Goal: Transaction & Acquisition: Obtain resource

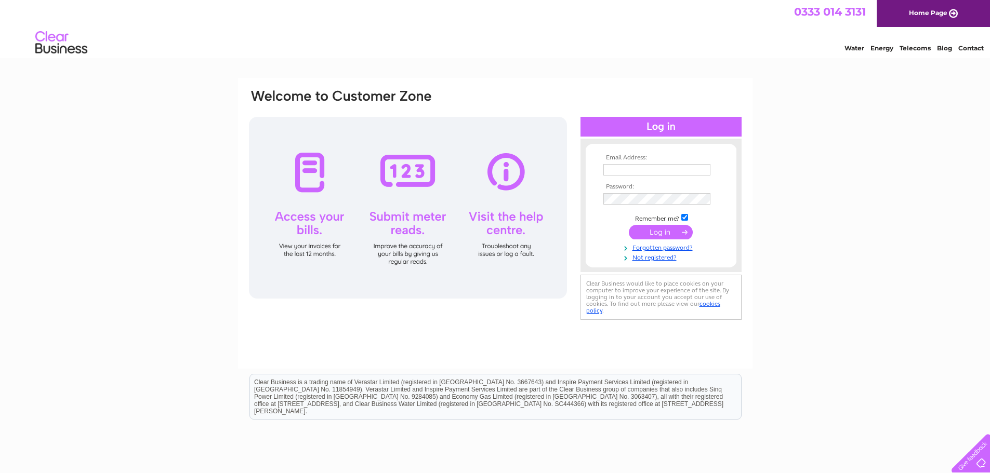
type input "Julie.Wardrope@clowes.co.uk"
click at [670, 225] on input "submit" at bounding box center [661, 232] width 64 height 15
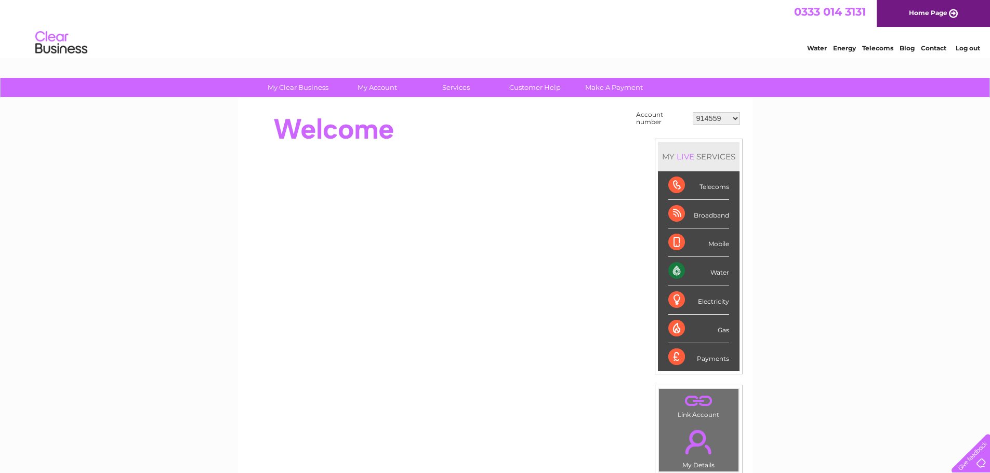
click at [733, 115] on select "914559 924731 947211 982787 986341 986348 1091810 3024494 30277847 30291192 302…" at bounding box center [716, 118] width 47 height 12
select select "30292179"
click at [693, 112] on select "914559 924731 947211 982787 986341 986348 1091810 3024494 30277847 30291192 302…" at bounding box center [716, 118] width 47 height 12
click at [497, 144] on div at bounding box center [437, 130] width 378 height 42
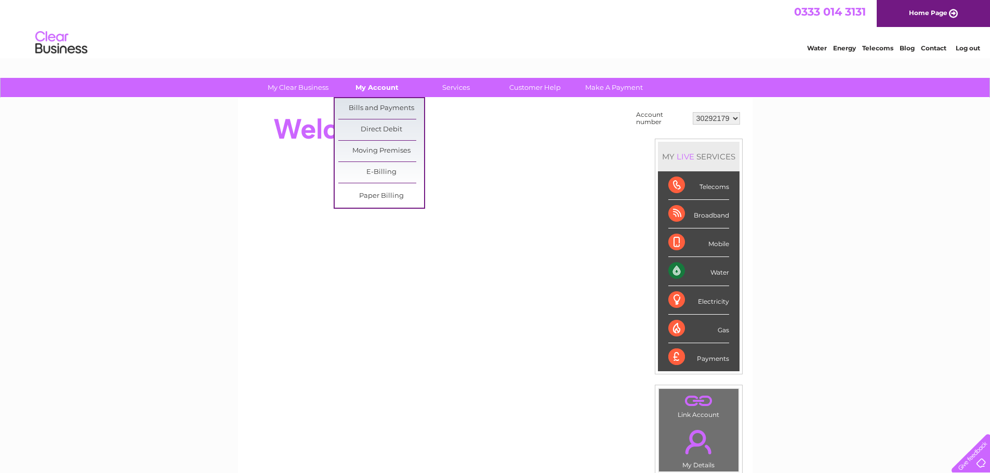
click at [383, 91] on link "My Account" at bounding box center [377, 87] width 86 height 19
click at [381, 106] on link "Bills and Payments" at bounding box center [381, 108] width 86 height 21
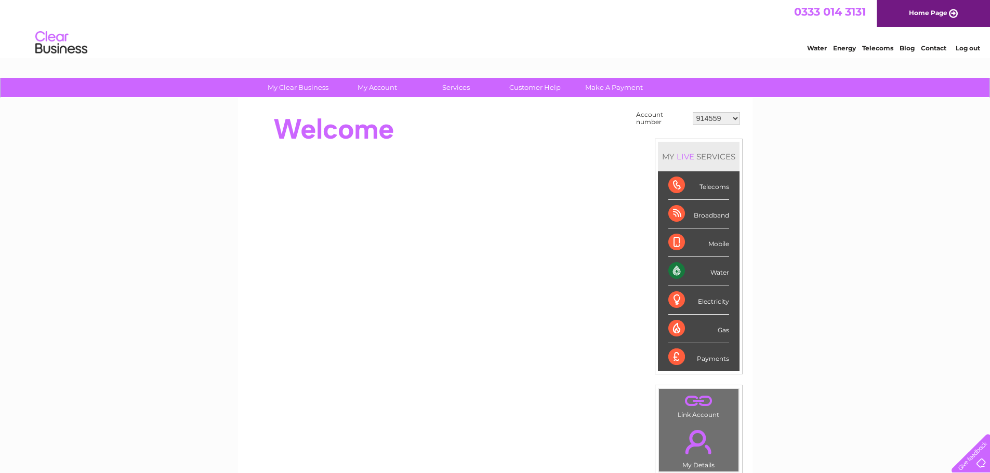
click at [735, 116] on select "914559 924731 947211 982787 986341 986348 1091810 3024494 30277847 30291192 302…" at bounding box center [716, 118] width 47 height 12
select select "30292339"
click at [693, 112] on select "914559 924731 947211 982787 986341 986348 1091810 3024494 30277847 30291192 302…" at bounding box center [716, 118] width 47 height 12
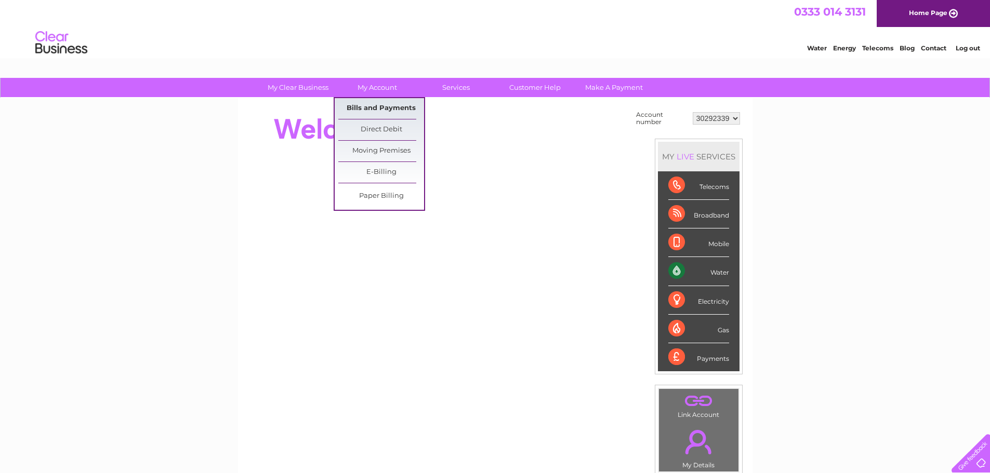
click at [374, 109] on link "Bills and Payments" at bounding box center [381, 108] width 86 height 21
click at [373, 109] on link "Bills and Payments" at bounding box center [381, 108] width 86 height 21
click at [371, 105] on link "Bills and Payments" at bounding box center [381, 108] width 86 height 21
click at [371, 107] on link "Bills and Payments" at bounding box center [381, 108] width 86 height 21
click at [368, 102] on link "Bills and Payments" at bounding box center [381, 108] width 86 height 21
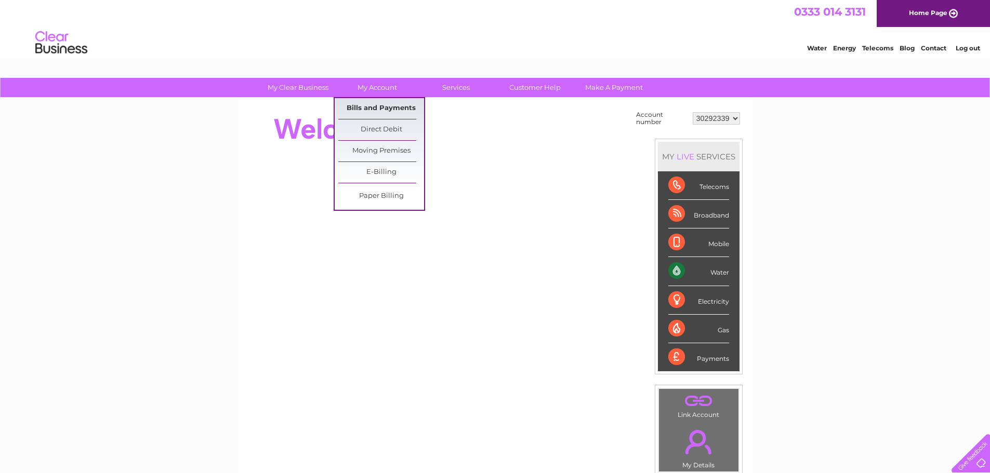
click at [368, 107] on link "Bills and Payments" at bounding box center [381, 108] width 86 height 21
click at [380, 107] on link "Bills and Payments" at bounding box center [381, 108] width 86 height 21
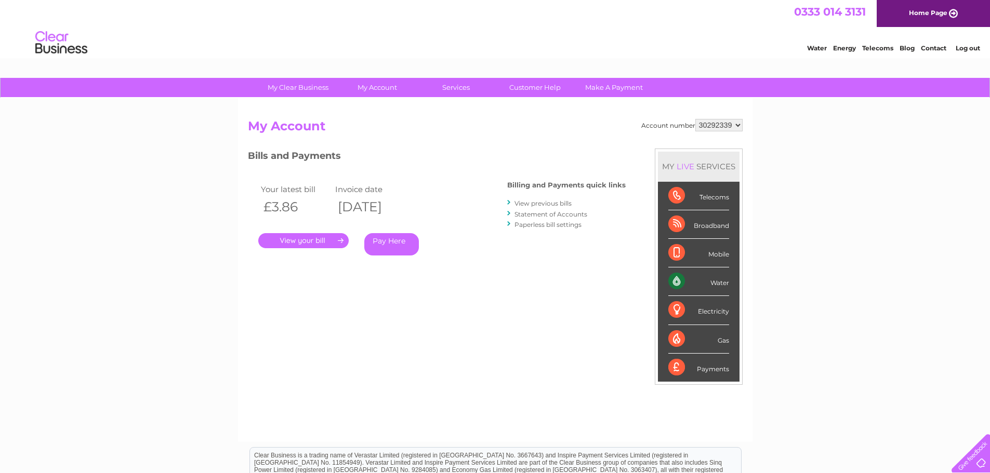
click at [281, 241] on link "." at bounding box center [303, 240] width 90 height 15
click at [304, 239] on link "." at bounding box center [303, 240] width 90 height 15
click at [294, 243] on link "." at bounding box center [303, 240] width 90 height 15
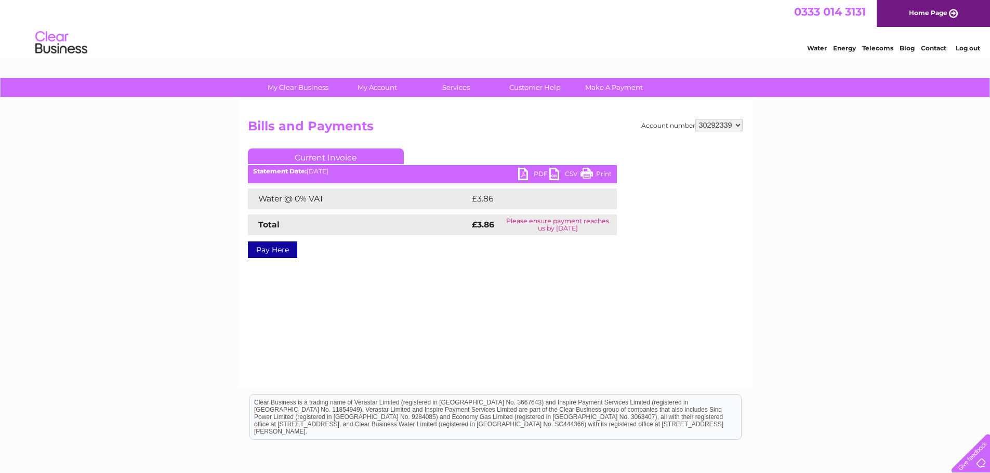
click at [541, 173] on link "PDF" at bounding box center [533, 175] width 31 height 15
click at [513, 179] on div "PDF CSV Print Statement Date: 02/09/2025" at bounding box center [432, 176] width 369 height 16
click at [521, 175] on link "PDF" at bounding box center [533, 175] width 31 height 15
click at [521, 176] on link "PDF" at bounding box center [533, 175] width 31 height 15
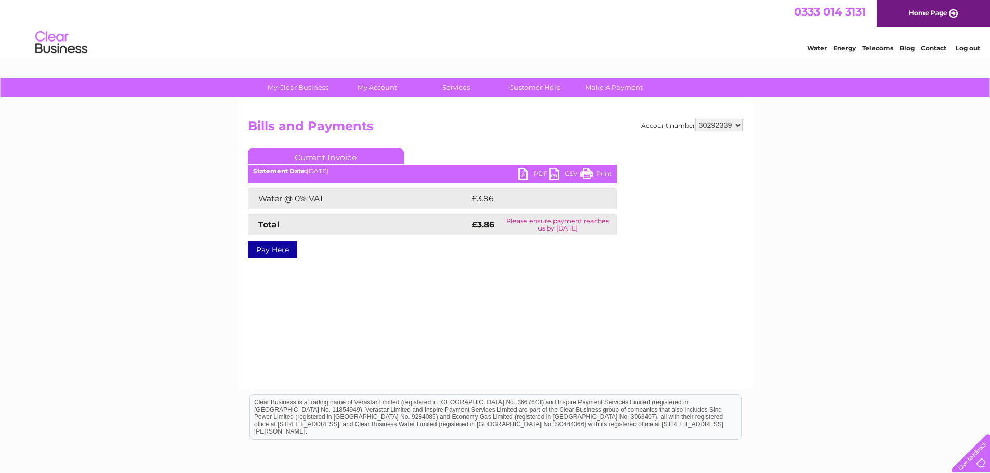
click at [521, 176] on link "PDF" at bounding box center [533, 175] width 31 height 15
click at [520, 170] on link "PDF" at bounding box center [533, 175] width 31 height 15
click at [738, 124] on select "914559 924731 947211 982787 986341 986348 1091810 3024494 30277847 30291192 302…" at bounding box center [718, 125] width 47 height 12
select select "30292182"
click at [695, 119] on select "914559 924731 947211 982787 986341 986348 1091810 3024494 30277847 30291192 302…" at bounding box center [718, 125] width 47 height 12
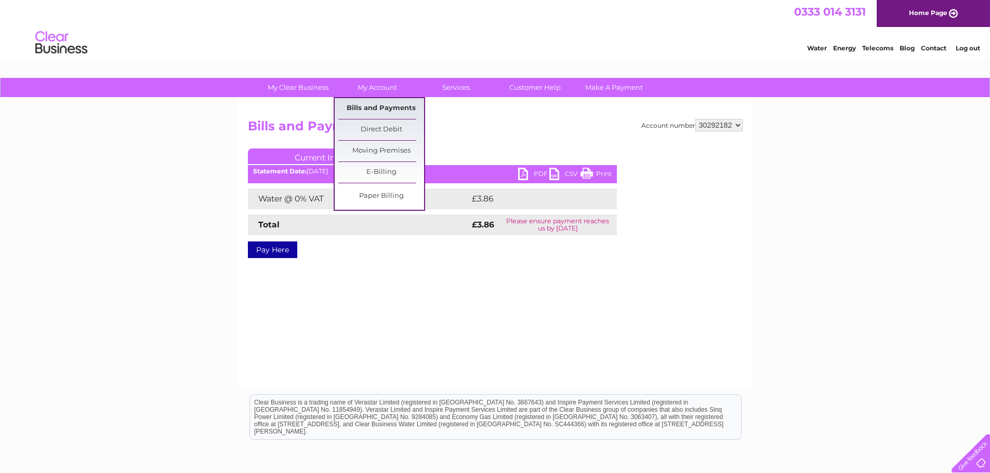
click at [373, 108] on link "Bills and Payments" at bounding box center [381, 108] width 86 height 21
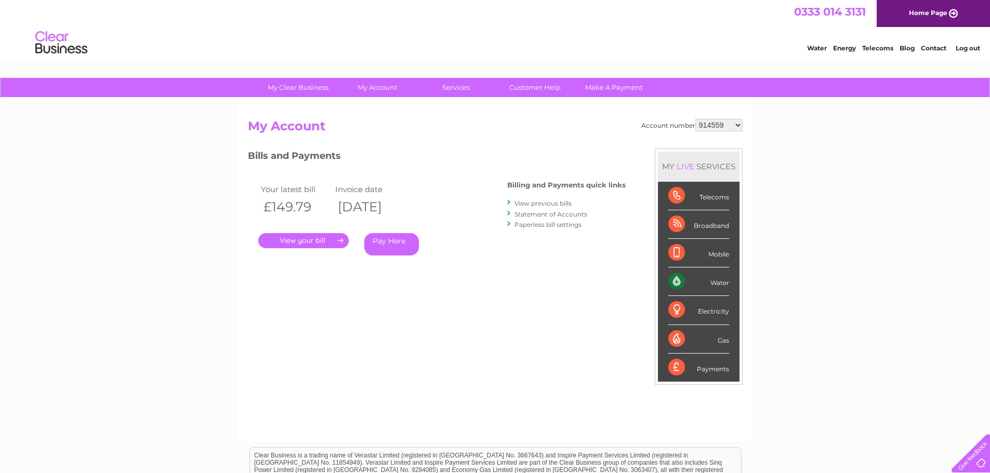
click at [297, 237] on link "." at bounding box center [303, 240] width 90 height 15
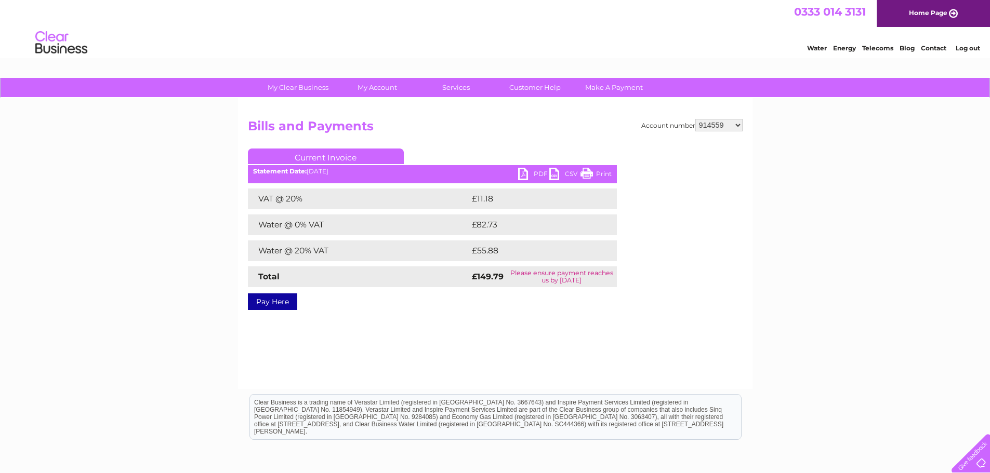
click at [733, 126] on select "914559 924731 947211 982787 986341 986348 1091810 3024494 30277847 30291192 302…" at bounding box center [718, 125] width 47 height 12
select select "30292179"
click at [695, 119] on select "914559 924731 947211 982787 986341 986348 1091810 3024494 30277847 30291192 302…" at bounding box center [718, 125] width 47 height 12
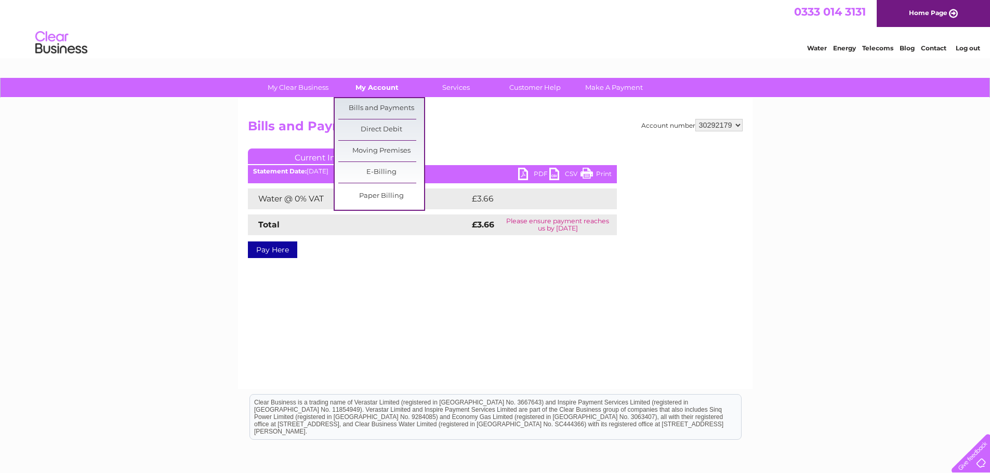
click at [375, 86] on link "My Account" at bounding box center [377, 87] width 86 height 19
click at [362, 109] on link "Bills and Payments" at bounding box center [381, 108] width 86 height 21
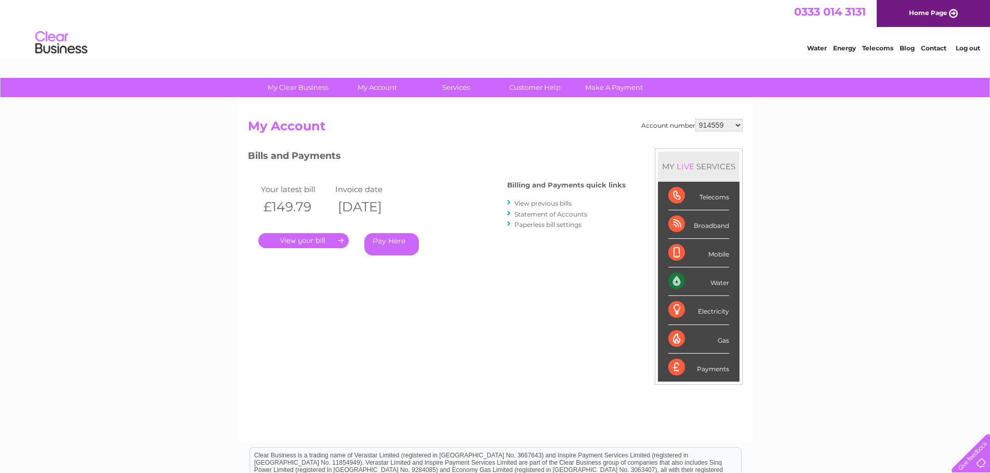
click at [314, 238] on link "." at bounding box center [303, 240] width 90 height 15
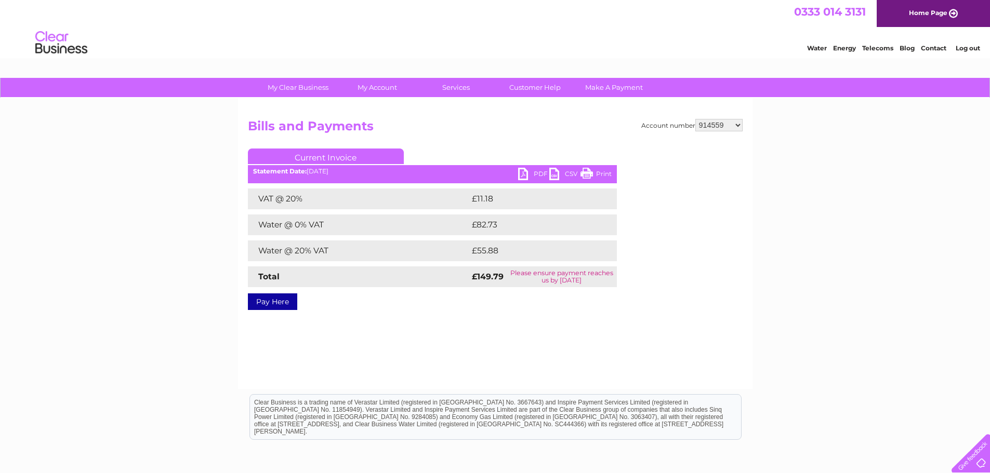
click at [530, 179] on link "PDF" at bounding box center [533, 175] width 31 height 15
click at [528, 172] on link "PDF" at bounding box center [533, 175] width 31 height 15
click at [527, 172] on link "PDF" at bounding box center [533, 175] width 31 height 15
click at [527, 174] on link "PDF" at bounding box center [533, 175] width 31 height 15
click at [739, 123] on select "914559 924731 947211 982787 986341 986348 1091810 3024494 30277847 30291192 302…" at bounding box center [718, 125] width 47 height 12
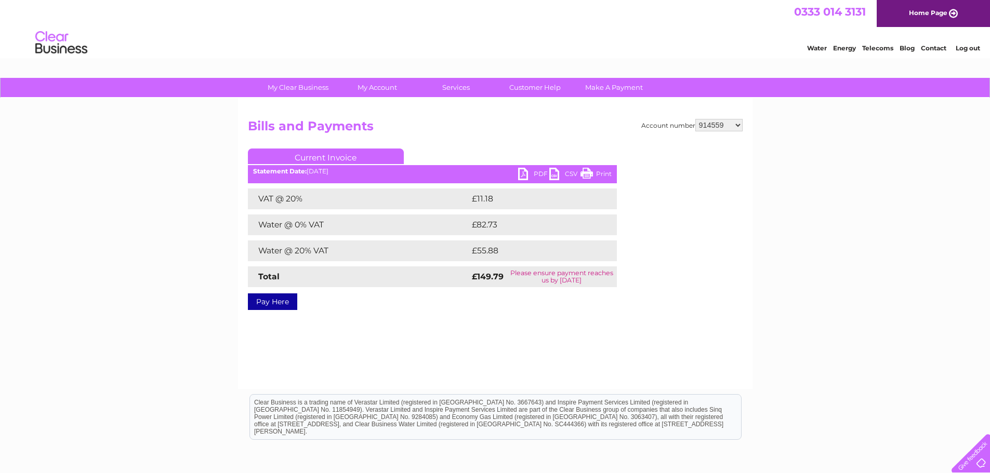
select select "30292325"
click at [695, 119] on select "914559 924731 947211 982787 986341 986348 1091810 3024494 30277847 30291192 302…" at bounding box center [718, 125] width 47 height 12
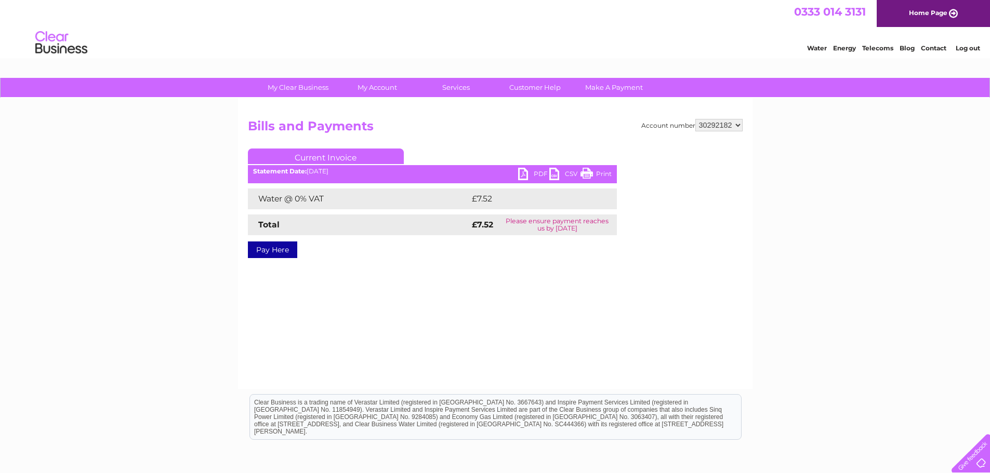
click at [528, 175] on link "PDF" at bounding box center [533, 175] width 31 height 15
click at [530, 169] on link "PDF" at bounding box center [533, 175] width 31 height 15
click at [737, 125] on select "914559 924731 947211 982787 986341 986348 1091810 3024494 30277847 30291192 302…" at bounding box center [718, 125] width 47 height 12
click at [695, 119] on select "914559 924731 947211 982787 986341 986348 1091810 3024494 30277847 30291192 302…" at bounding box center [718, 125] width 47 height 12
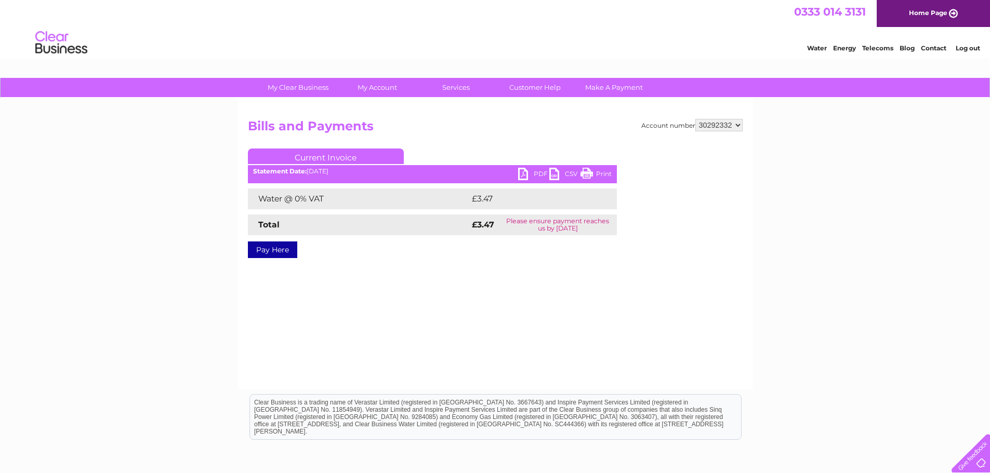
click at [736, 127] on select "914559 924731 947211 982787 986341 986348 1091810 3024494 30277847 30291192 302…" at bounding box center [718, 125] width 47 height 12
select select "30292329"
click at [695, 119] on select "914559 924731 947211 982787 986341 986348 1091810 3024494 30277847 30291192 302…" at bounding box center [718, 125] width 47 height 12
click at [528, 172] on link "PDF" at bounding box center [533, 175] width 31 height 15
click at [527, 175] on link "PDF" at bounding box center [533, 175] width 31 height 15
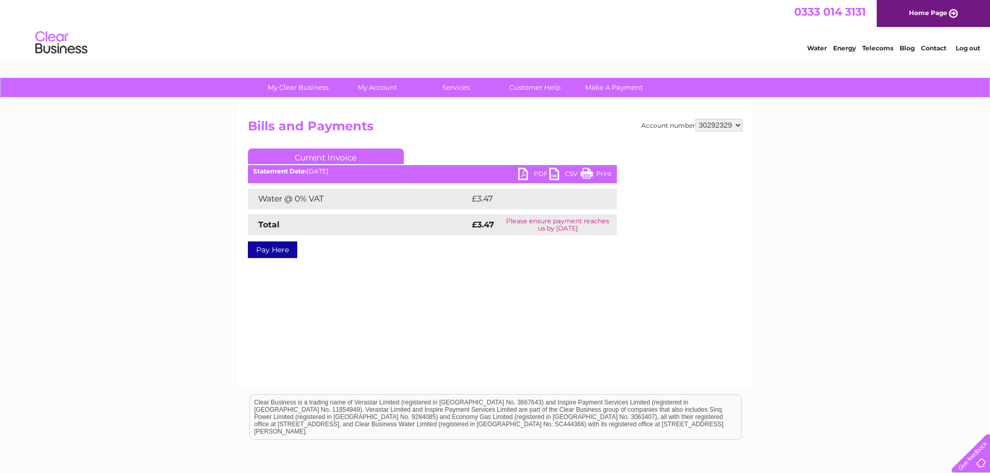
click at [533, 171] on link "PDF" at bounding box center [533, 175] width 31 height 15
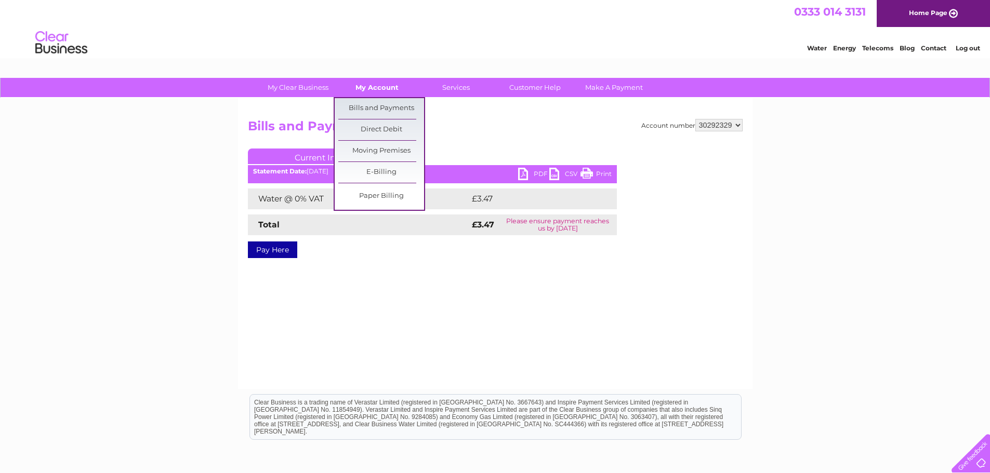
click at [363, 86] on link "My Account" at bounding box center [377, 87] width 86 height 19
click at [358, 111] on link "Bills and Payments" at bounding box center [381, 108] width 86 height 21
click at [358, 108] on link "Bills and Payments" at bounding box center [381, 108] width 86 height 21
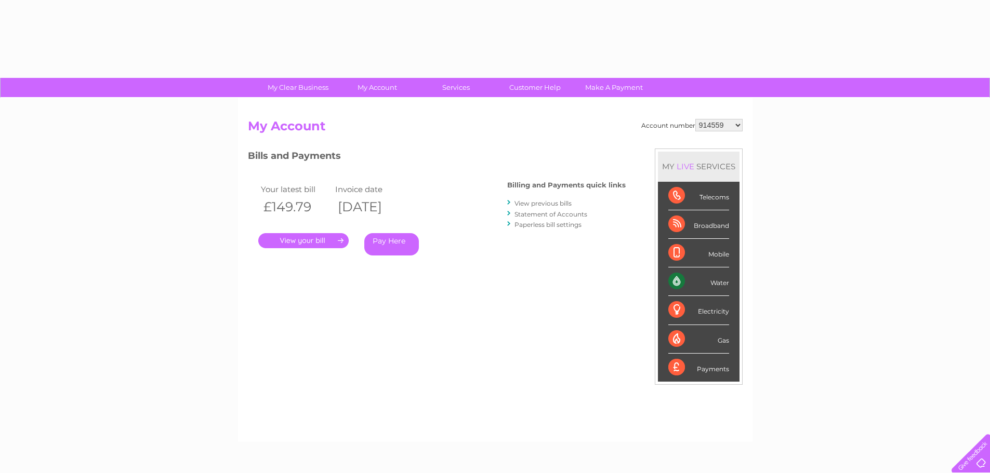
click at [358, 108] on div "Account number 914559 924731 947211 982787 986341 986348 1091810 3024494 302778…" at bounding box center [495, 270] width 514 height 344
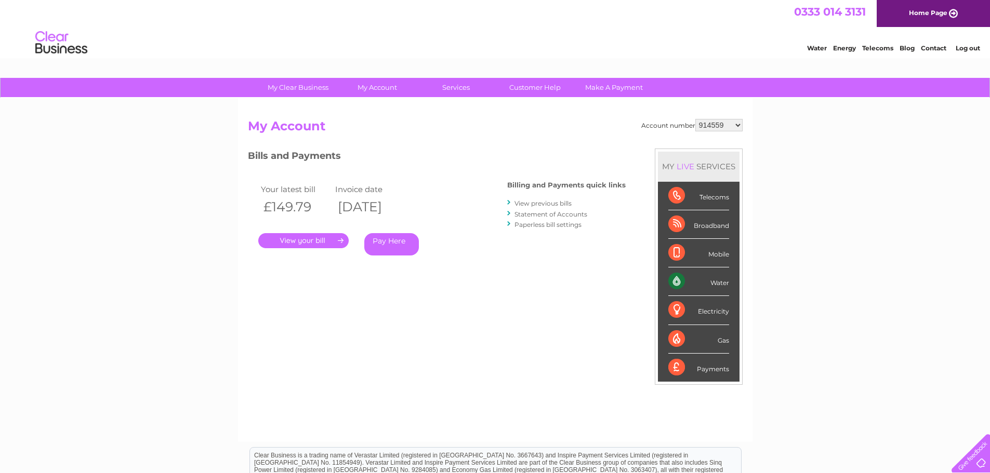
click at [736, 120] on select "914559 924731 947211 982787 986341 986348 1091810 3024494 30277847 30291192 302…" at bounding box center [718, 125] width 47 height 12
select select "30292329"
click at [695, 119] on select "914559 924731 947211 982787 986341 986348 1091810 3024494 30277847 30291192 302…" at bounding box center [718, 125] width 47 height 12
click at [303, 235] on link "." at bounding box center [303, 240] width 90 height 15
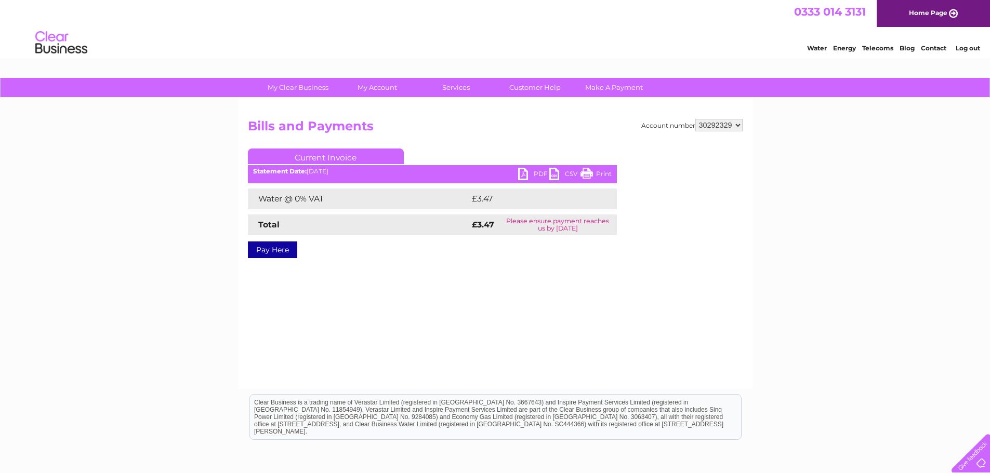
click at [531, 177] on link "PDF" at bounding box center [533, 175] width 31 height 15
click at [741, 123] on select "914559 924731 947211 982787 986341 986348 1091810 3024494 30277847 30291192 302…" at bounding box center [718, 125] width 47 height 12
select select "30292325"
click at [695, 119] on select "914559 924731 947211 982787 986341 986348 1091810 3024494 30277847 30291192 302…" at bounding box center [718, 125] width 47 height 12
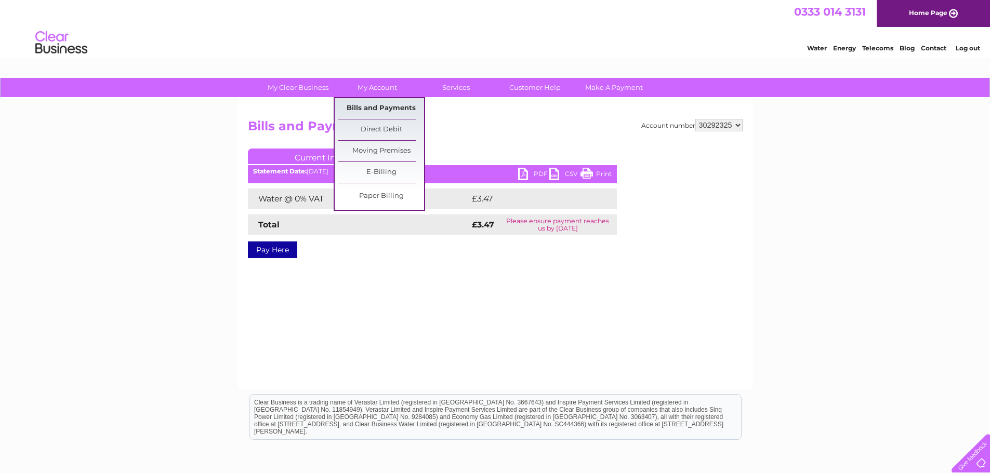
click at [368, 105] on link "Bills and Payments" at bounding box center [381, 108] width 86 height 21
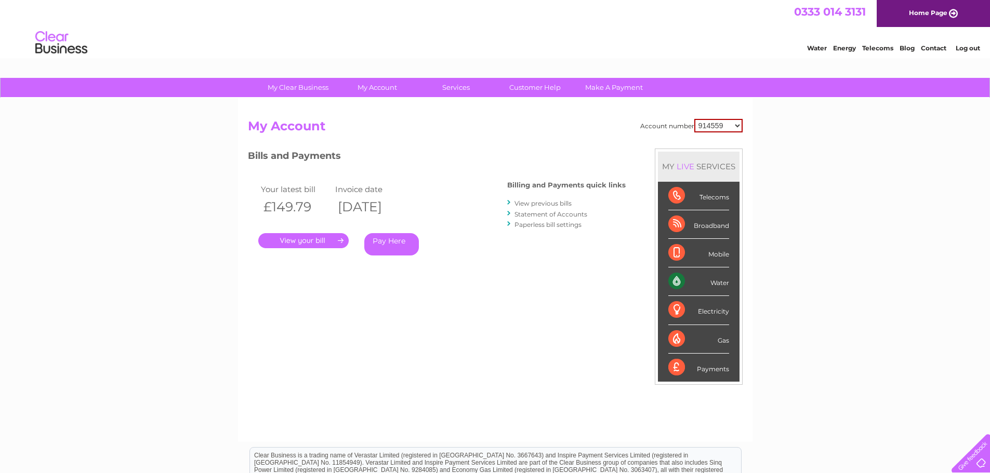
click at [736, 124] on select "914559 924731 947211 982787 986341 986348 1091810 3024494 30277847 30291192 302…" at bounding box center [718, 126] width 48 height 14
select select "30292325"
click at [694, 119] on select "914559 924731 947211 982787 986341 986348 1091810 3024494 30277847 30291192 302…" at bounding box center [718, 126] width 48 height 14
click at [297, 238] on link "." at bounding box center [303, 240] width 90 height 15
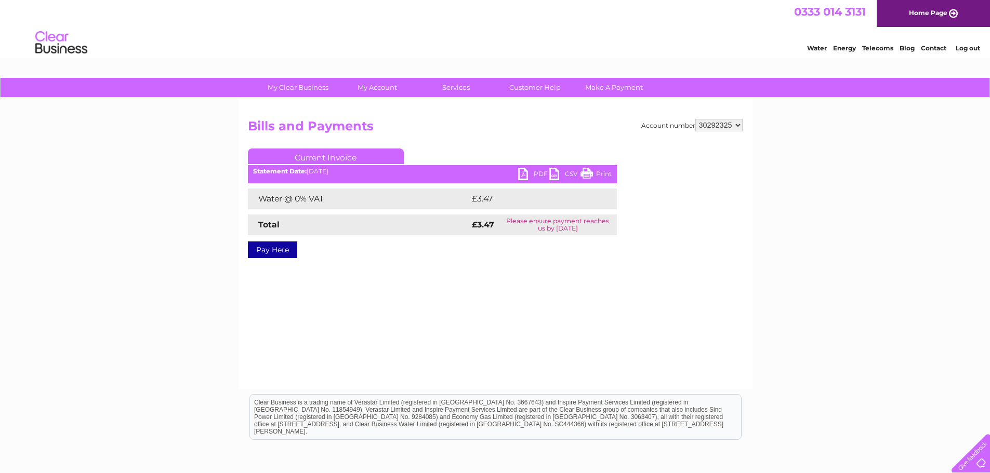
click at [533, 170] on link "PDF" at bounding box center [533, 175] width 31 height 15
click at [739, 124] on select "914559 924731 947211 982787 986341 986348 1091810 3024494 30277847 30291192 302…" at bounding box center [718, 125] width 47 height 12
select select "30292329"
click at [695, 119] on select "914559 924731 947211 982787 986341 986348 1091810 3024494 30277847 30291192 302…" at bounding box center [718, 125] width 47 height 12
click at [526, 171] on link "PDF" at bounding box center [533, 175] width 31 height 15
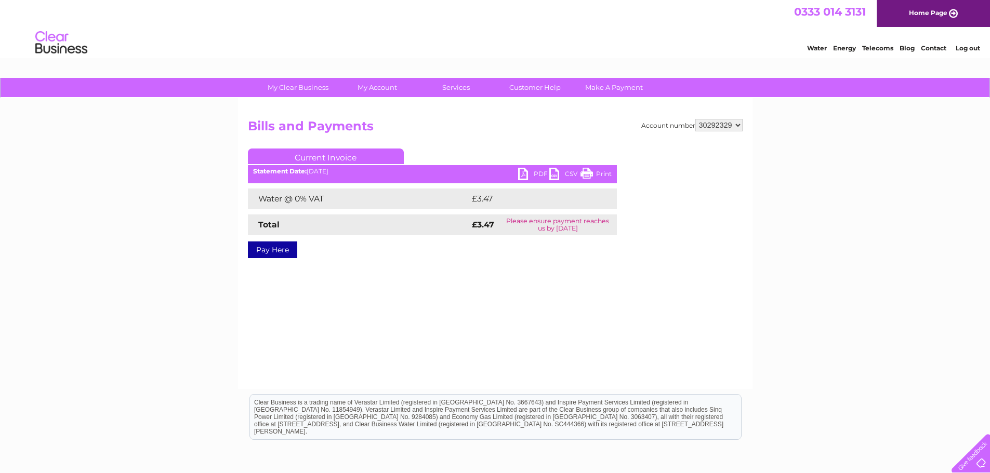
click at [737, 125] on select "914559 924731 947211 982787 986341 986348 1091810 3024494 30277847 30291192 302…" at bounding box center [718, 125] width 47 height 12
select select "30292328"
click at [695, 119] on select "914559 924731 947211 982787 986341 986348 1091810 3024494 30277847 30291192 302…" at bounding box center [718, 125] width 47 height 12
click at [524, 176] on link "PDF" at bounding box center [533, 175] width 31 height 15
click at [528, 172] on link "PDF" at bounding box center [533, 175] width 31 height 15
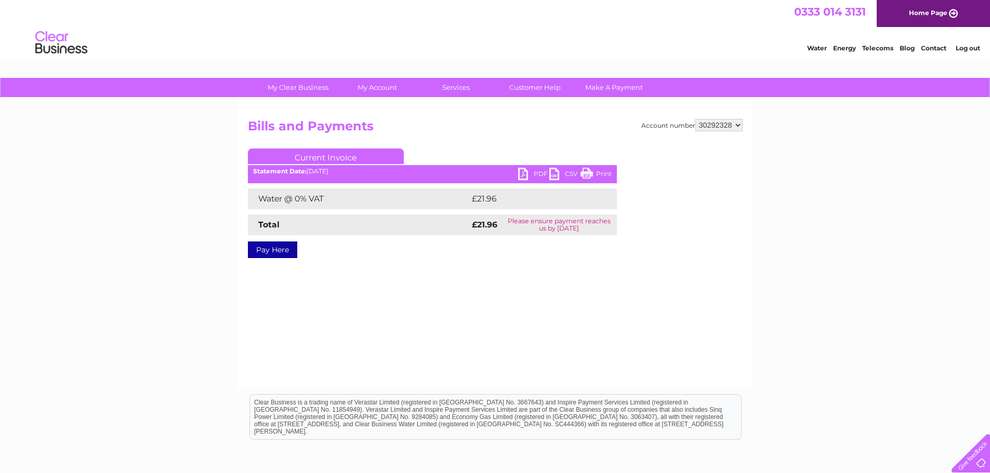
click at [738, 124] on select "914559 924731 947211 982787 986341 986348 1091810 3024494 30277847 30291192 302…" at bounding box center [718, 125] width 47 height 12
select select "30292322"
click at [695, 119] on select "914559 924731 947211 982787 986341 986348 1091810 3024494 30277847 30291192 302…" at bounding box center [718, 125] width 47 height 12
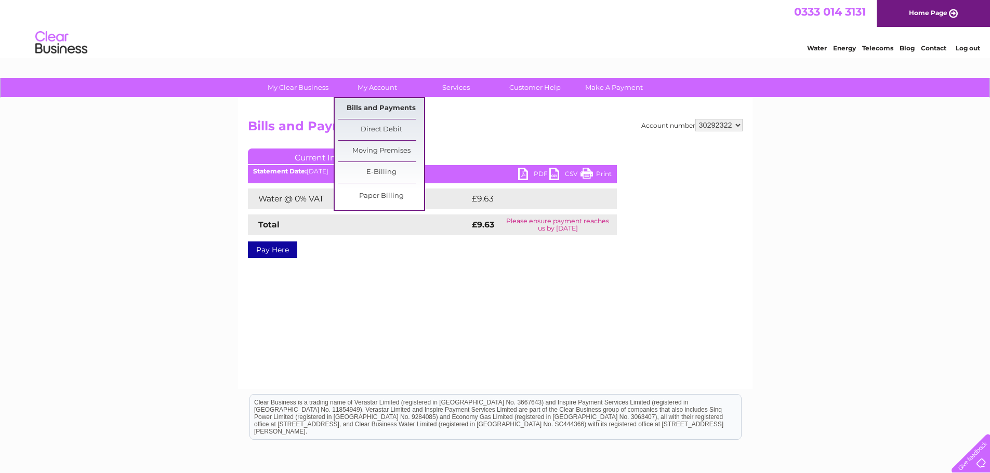
click at [371, 105] on link "Bills and Payments" at bounding box center [381, 108] width 86 height 21
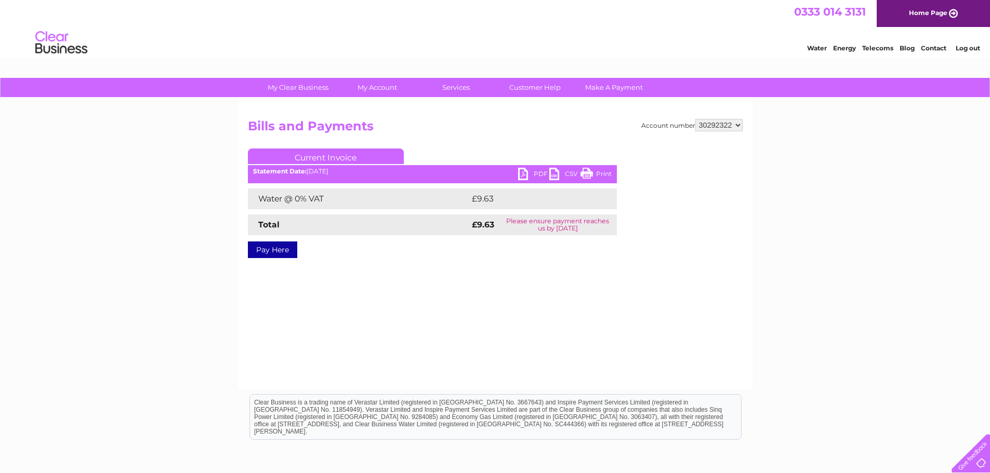
click at [530, 174] on link "PDF" at bounding box center [533, 175] width 31 height 15
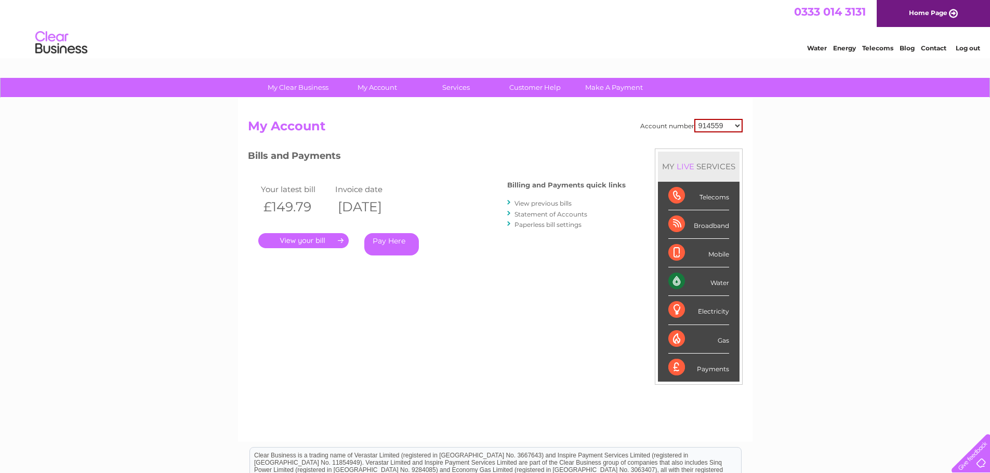
click at [738, 125] on select "914559 924731 947211 982787 986341 986348 1091810 3024494 30277847 30291192 302…" at bounding box center [718, 126] width 48 height 14
select select "30292322"
click at [694, 119] on select "914559 924731 947211 982787 986341 986348 1091810 3024494 30277847 30291192 302…" at bounding box center [718, 126] width 48 height 14
click at [305, 241] on link "." at bounding box center [303, 240] width 90 height 15
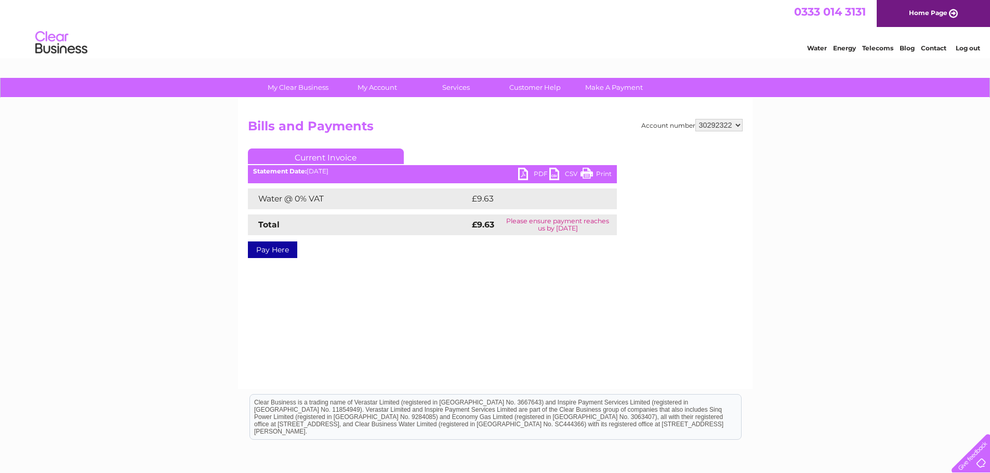
click at [531, 172] on link "PDF" at bounding box center [533, 175] width 31 height 15
click at [527, 174] on link "PDF" at bounding box center [533, 175] width 31 height 15
click at [739, 123] on select "914559 924731 947211 982787 986341 986348 1091810 3024494 30277847 30291192 302…" at bounding box center [718, 125] width 47 height 12
select select "30292320"
click at [695, 119] on select "914559 924731 947211 982787 986341 986348 1091810 3024494 30277847 30291192 302…" at bounding box center [718, 125] width 47 height 12
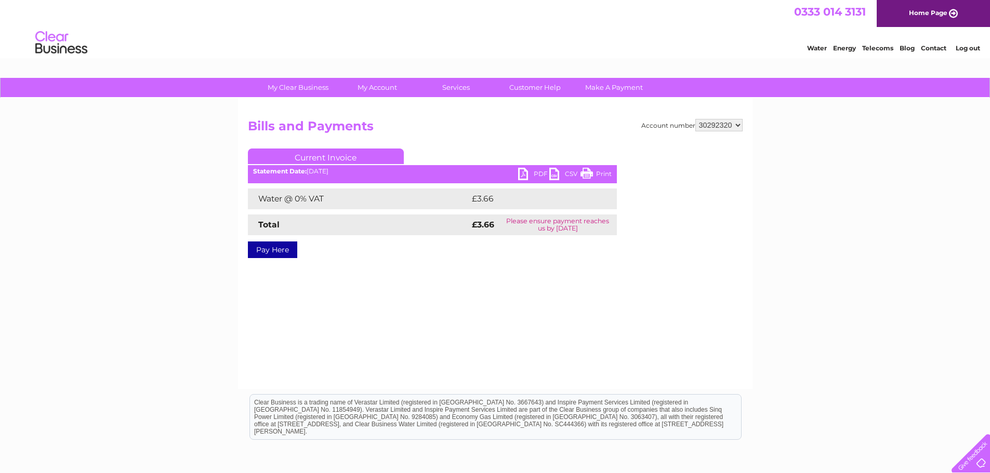
click at [526, 174] on link "PDF" at bounding box center [533, 175] width 31 height 15
click at [737, 123] on select "914559 924731 947211 982787 986341 986348 1091810 3024494 30277847 30291192 302…" at bounding box center [718, 125] width 47 height 12
select select "3024494"
click at [695, 119] on select "914559 924731 947211 982787 986341 986348 1091810 3024494 30277847 30291192 302…" at bounding box center [718, 125] width 47 height 12
click at [527, 174] on link "PDF" at bounding box center [533, 175] width 31 height 15
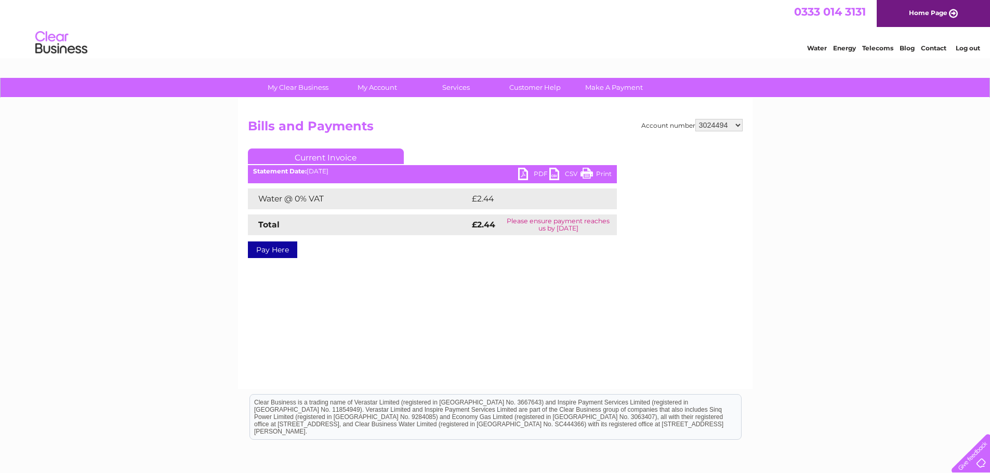
click at [644, 18] on div "0333 014 3131 Home Page" at bounding box center [495, 13] width 990 height 27
click at [737, 124] on select "914559 924731 947211 982787 986341 986348 1091810 3024494 30277847 30291192 302…" at bounding box center [718, 125] width 47 height 12
select select "30292341"
click at [695, 119] on select "914559 924731 947211 982787 986341 986348 1091810 3024494 30277847 30291192 302…" at bounding box center [718, 125] width 47 height 12
click at [532, 172] on link "PDF" at bounding box center [533, 175] width 31 height 15
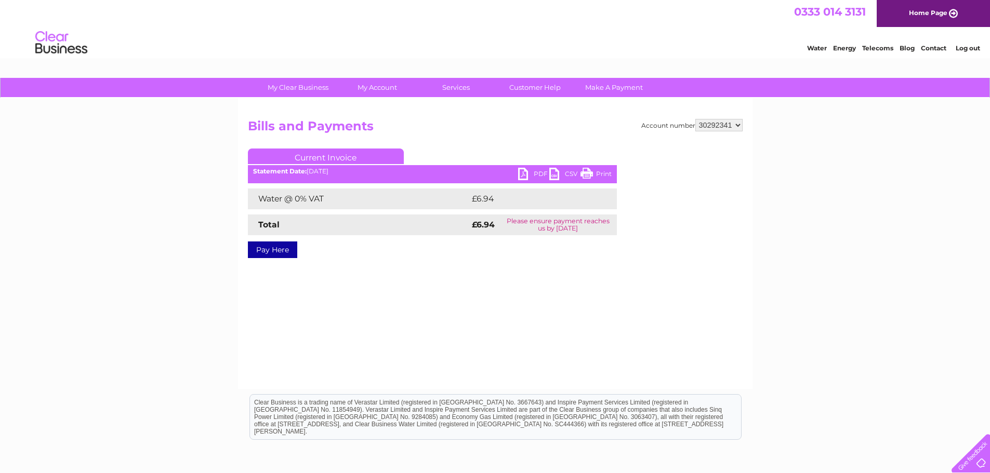
click at [528, 171] on link "PDF" at bounding box center [533, 175] width 31 height 15
click at [524, 175] on link "PDF" at bounding box center [533, 175] width 31 height 15
click at [738, 125] on select "914559 924731 947211 982787 986341 986348 1091810 3024494 30277847 30291192 302…" at bounding box center [718, 125] width 47 height 12
click at [735, 124] on select "914559 924731 947211 982787 986341 986348 1091810 3024494 30277847 30291192 302…" at bounding box center [718, 125] width 47 height 12
click at [735, 122] on select "914559 924731 947211 982787 986341 986348 1091810 3024494 30277847 30291192 302…" at bounding box center [718, 125] width 47 height 12
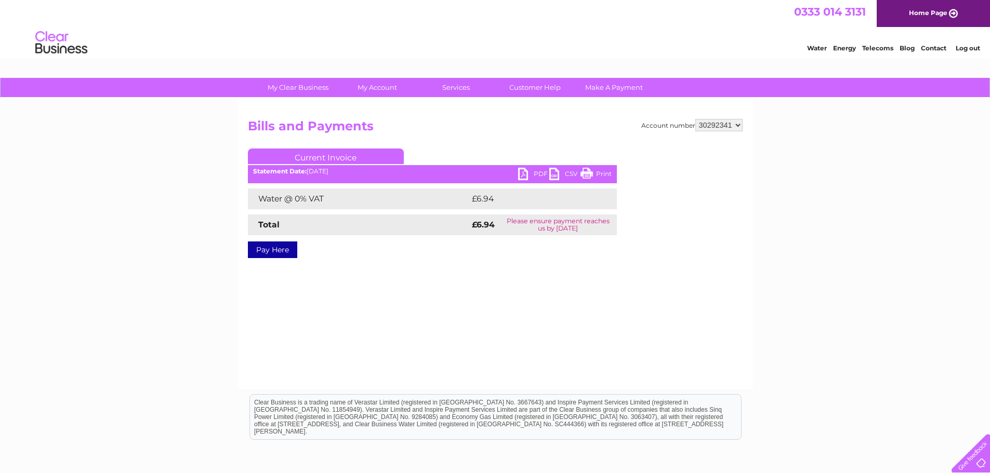
select select "30292183"
click at [695, 119] on select "914559 924731 947211 982787 986341 986348 1091810 3024494 30277847 30291192 302…" at bounding box center [718, 125] width 47 height 12
click at [521, 172] on link "PDF" at bounding box center [533, 175] width 31 height 15
click at [533, 174] on link "PDF" at bounding box center [533, 175] width 31 height 15
click at [535, 172] on link "PDF" at bounding box center [533, 175] width 31 height 15
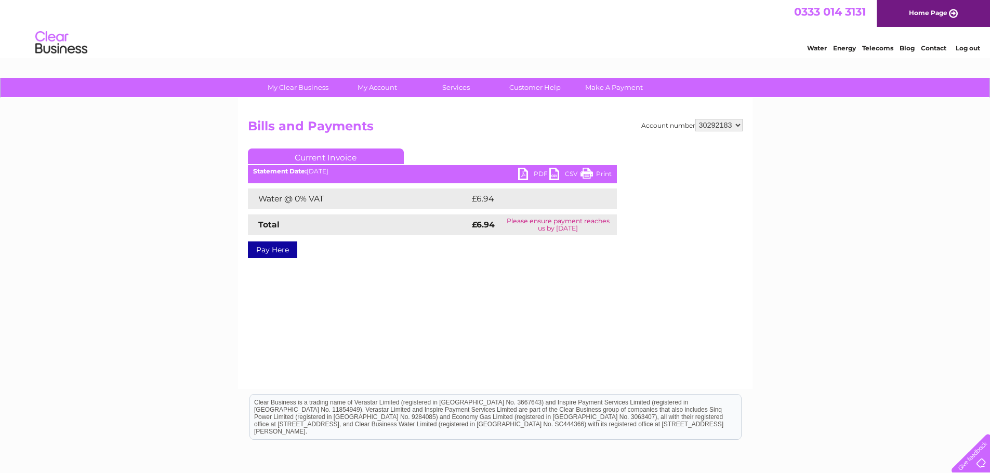
drag, startPoint x: 687, startPoint y: 38, endPoint x: 700, endPoint y: 36, distance: 13.6
click at [687, 37] on div "Water Energy Telecoms Blog Contact Log out" at bounding box center [495, 44] width 990 height 34
click at [528, 173] on link "PDF" at bounding box center [533, 175] width 31 height 15
click at [527, 175] on link "PDF" at bounding box center [533, 175] width 31 height 15
click at [524, 174] on link "PDF" at bounding box center [533, 175] width 31 height 15
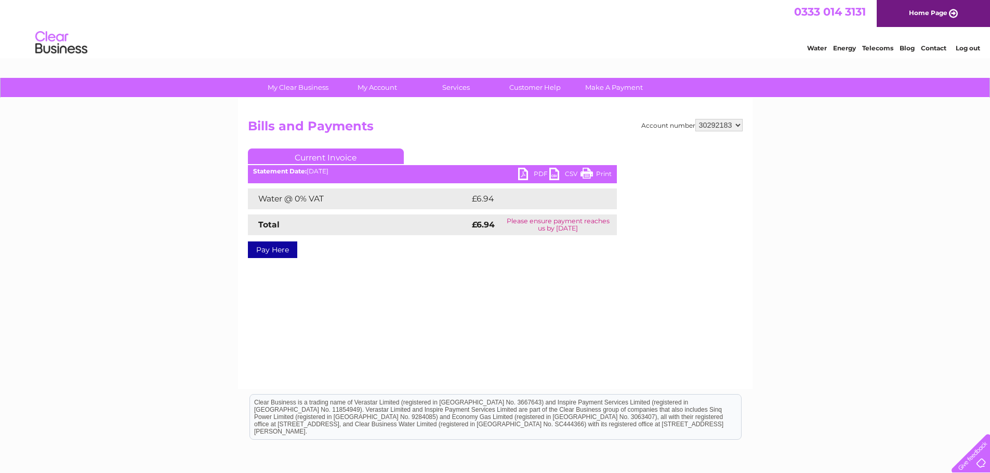
click at [524, 173] on link "PDF" at bounding box center [533, 175] width 31 height 15
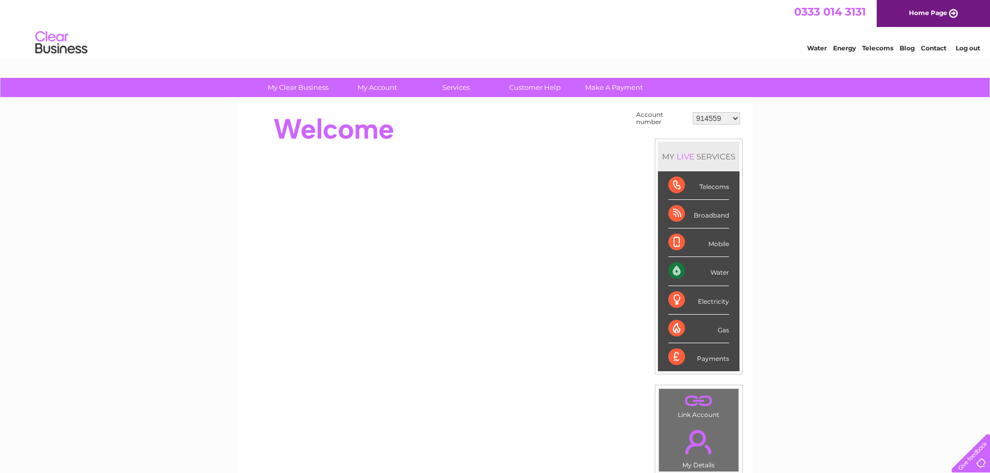
click at [735, 117] on select "914559 924731 947211 982787 986341 986348 1091810 3024494 30277847 30291192 302…" at bounding box center [716, 118] width 47 height 12
select select "30292183"
click at [693, 112] on select "914559 924731 947211 982787 986341 986348 1091810 3024494 30277847 30291192 302…" at bounding box center [716, 118] width 47 height 12
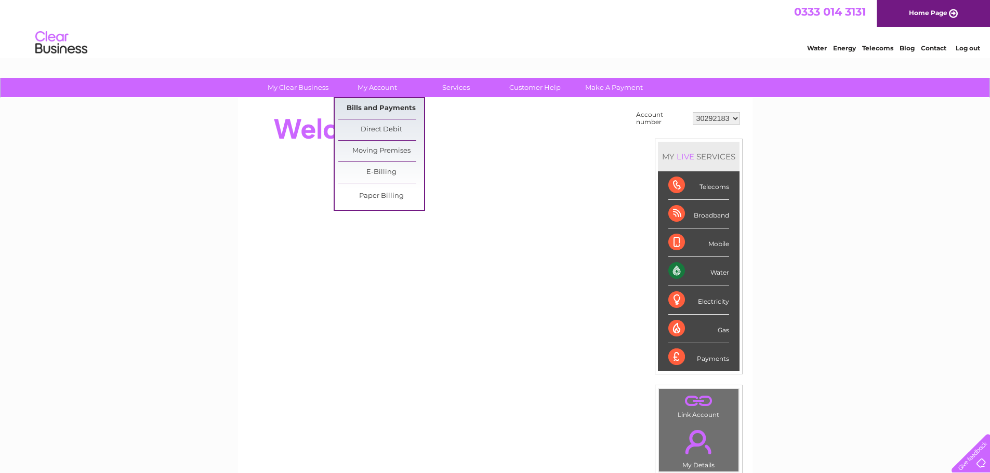
click at [381, 106] on link "Bills and Payments" at bounding box center [381, 108] width 86 height 21
click at [383, 106] on link "Bills and Payments" at bounding box center [381, 108] width 86 height 21
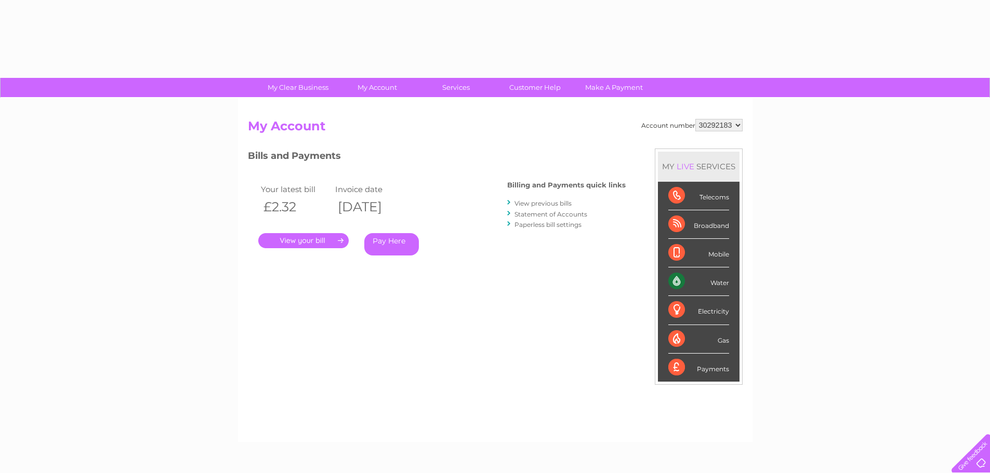
click at [298, 243] on link "." at bounding box center [303, 240] width 90 height 15
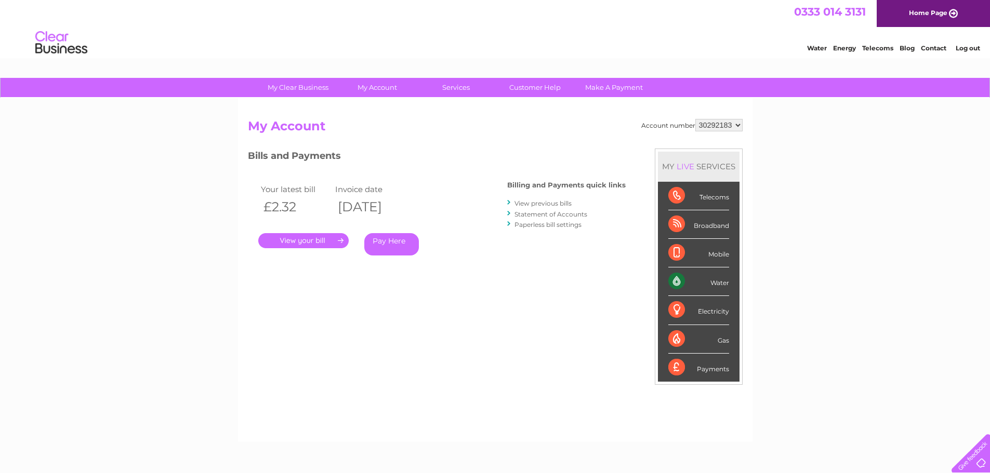
click at [298, 238] on link "." at bounding box center [303, 240] width 90 height 15
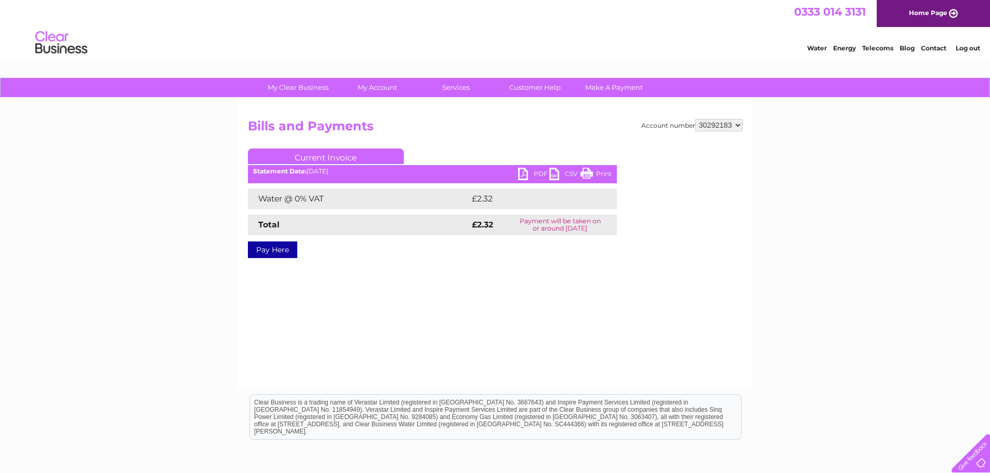
click at [524, 174] on link "PDF" at bounding box center [533, 175] width 31 height 15
click at [737, 123] on select "914559 924731 947211 982787 986341 986348 1091810 3024494 30277847 30291192 302…" at bounding box center [718, 125] width 47 height 12
click at [737, 125] on select "914559 924731 947211 982787 986341 986348 1091810 3024494 30277847 30291192 302…" at bounding box center [718, 125] width 47 height 12
select select "30292178"
click at [695, 119] on select "914559 924731 947211 982787 986341 986348 1091810 3024494 30277847 30291192 302…" at bounding box center [718, 125] width 47 height 12
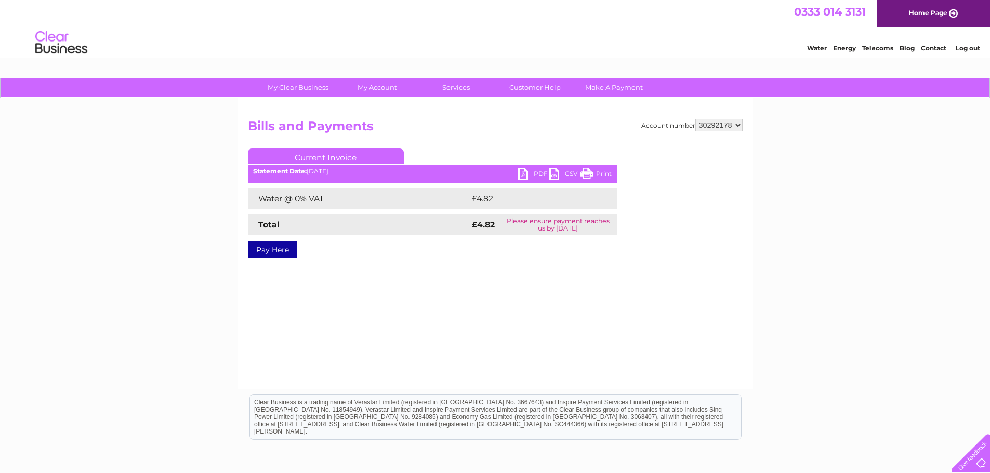
click at [530, 171] on link "PDF" at bounding box center [533, 175] width 31 height 15
click at [736, 124] on select "914559 924731 947211 982787 986341 986348 1091810 3024494 30277847 30291192 302…" at bounding box center [718, 125] width 47 height 12
select select "30292333"
click at [695, 119] on select "914559 924731 947211 982787 986341 986348 1091810 3024494 30277847 30291192 302…" at bounding box center [718, 125] width 47 height 12
click at [530, 170] on link "PDF" at bounding box center [533, 175] width 31 height 15
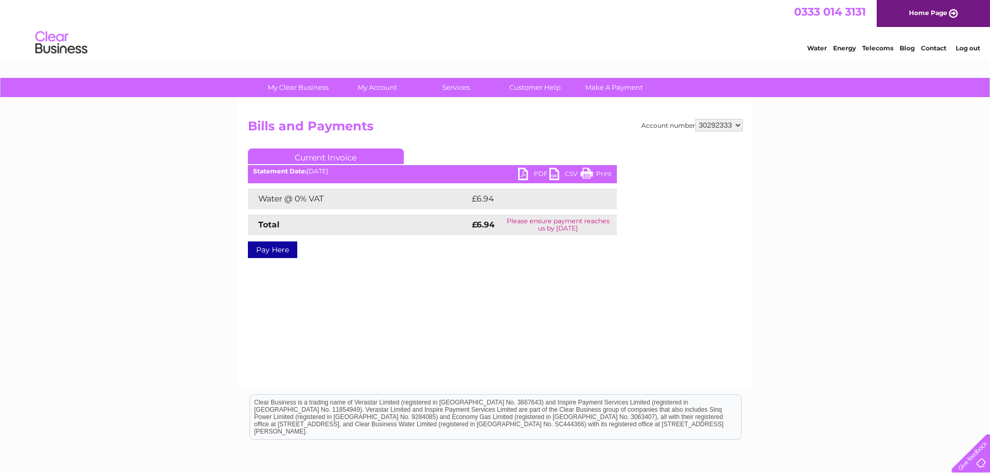
click at [529, 174] on link "PDF" at bounding box center [533, 175] width 31 height 15
click at [738, 125] on select "914559 924731 947211 982787 986341 986348 1091810 3024494 30277847 30291192 302…" at bounding box center [718, 125] width 47 height 12
select select "30292337"
click at [695, 119] on select "914559 924731 947211 982787 986341 986348 1091810 3024494 30277847 30291192 302…" at bounding box center [718, 125] width 47 height 12
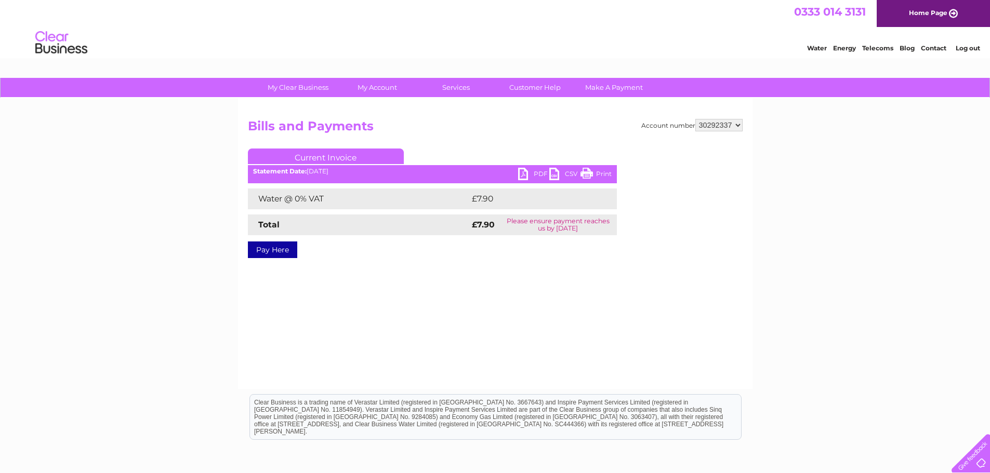
click at [541, 172] on link "PDF" at bounding box center [533, 175] width 31 height 15
click at [737, 126] on select "914559 924731 947211 982787 986341 986348 1091810 3024494 30277847 30291192 302…" at bounding box center [718, 125] width 47 height 12
select select "30292332"
click at [695, 119] on select "914559 924731 947211 982787 986341 986348 1091810 3024494 30277847 30291192 302…" at bounding box center [718, 125] width 47 height 12
click at [593, 127] on h2 "Bills and Payments" at bounding box center [495, 129] width 495 height 20
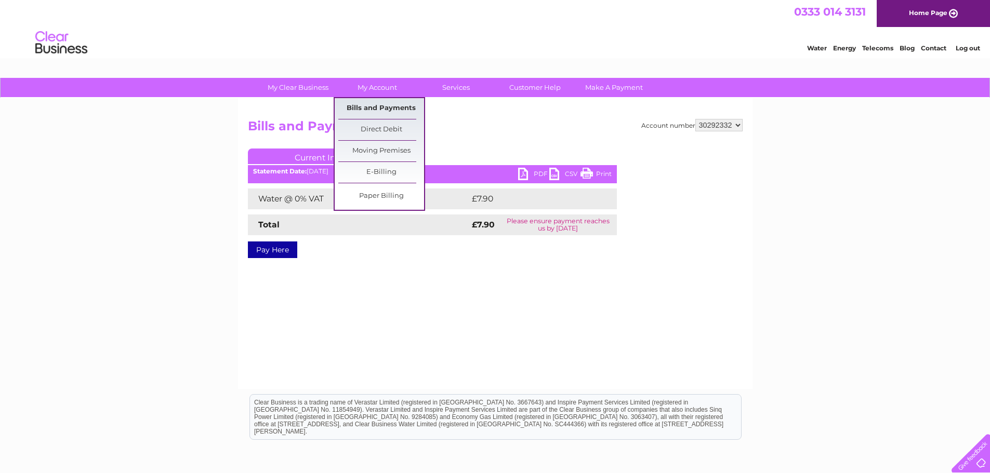
click at [370, 105] on link "Bills and Payments" at bounding box center [381, 108] width 86 height 21
click at [361, 109] on link "Bills and Payments" at bounding box center [381, 108] width 86 height 21
click at [351, 103] on link "Bills and Payments" at bounding box center [381, 108] width 86 height 21
click at [348, 108] on link "Bills and Payments" at bounding box center [381, 108] width 86 height 21
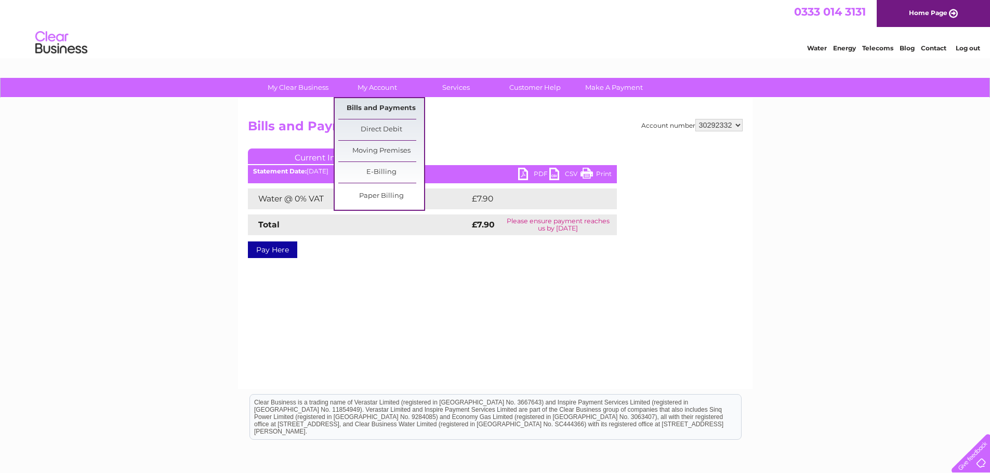
click at [356, 107] on link "Bills and Payments" at bounding box center [381, 108] width 86 height 21
click at [348, 106] on link "Bills and Payments" at bounding box center [381, 108] width 86 height 21
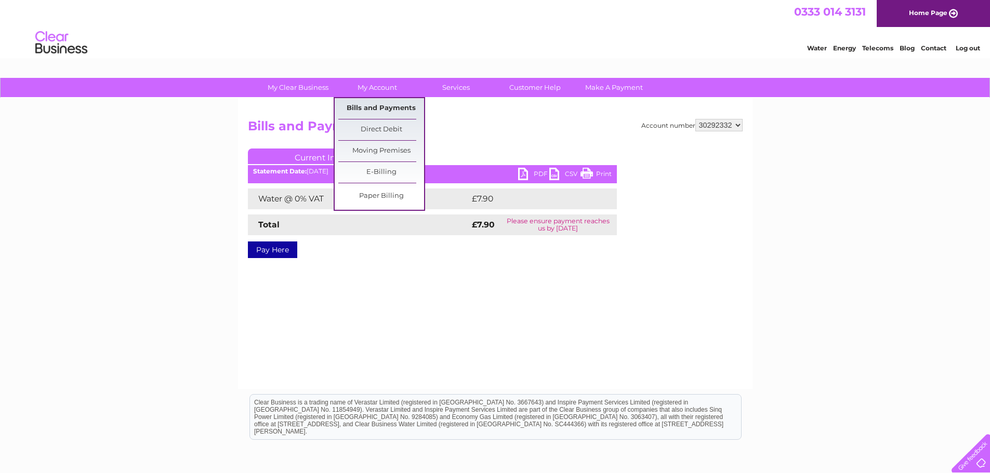
click at [348, 106] on link "Bills and Payments" at bounding box center [381, 108] width 86 height 21
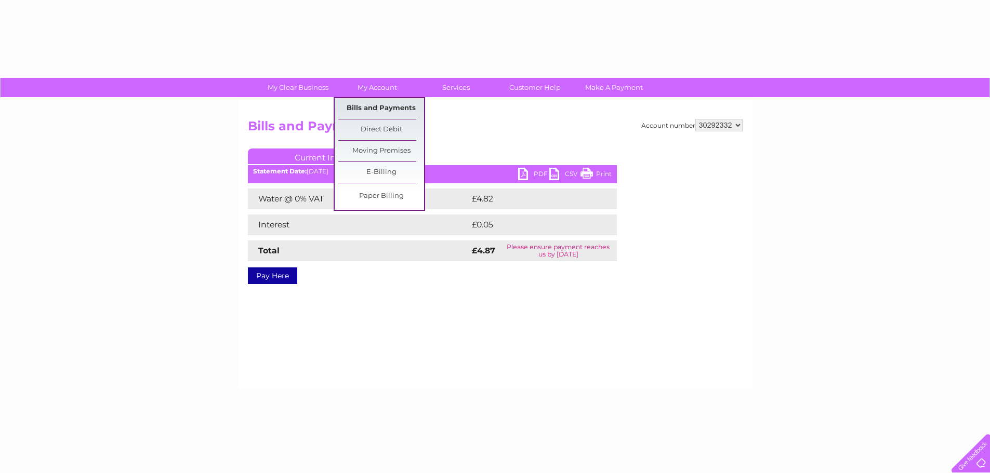
click at [379, 103] on link "Bills and Payments" at bounding box center [381, 108] width 86 height 21
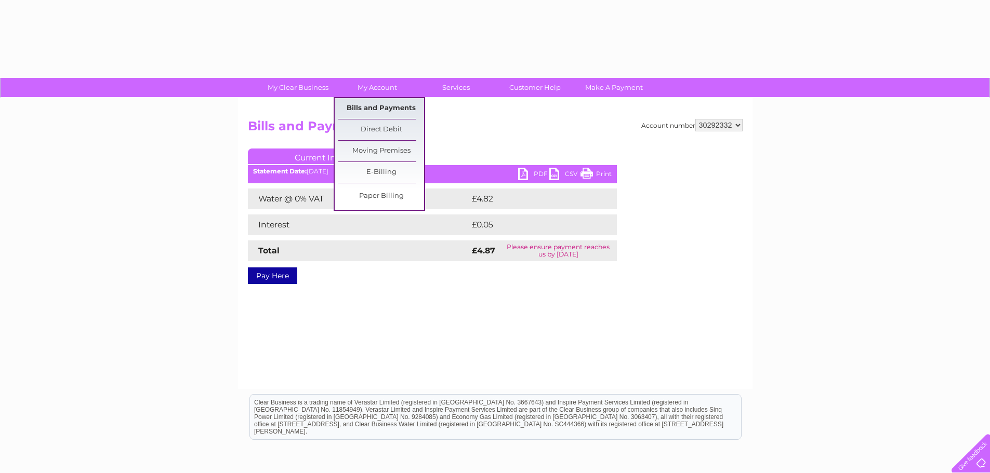
click at [377, 107] on link "Bills and Payments" at bounding box center [381, 108] width 86 height 21
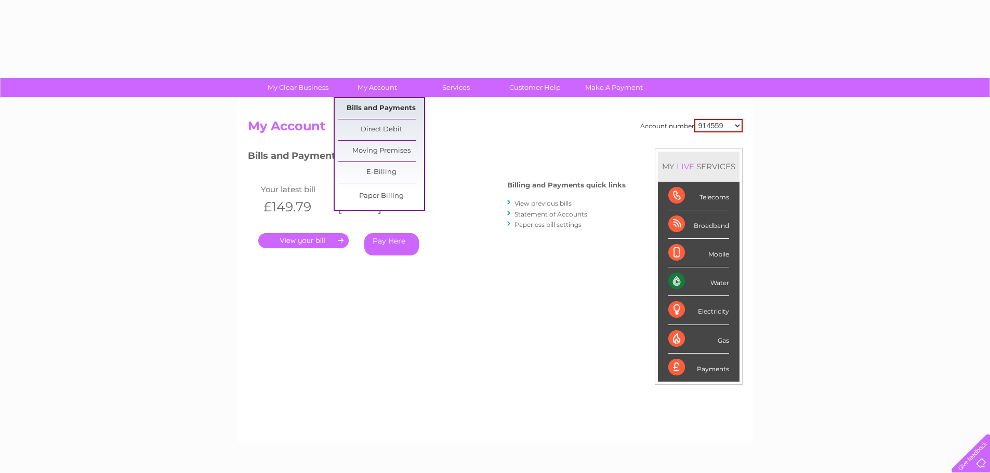
click at [367, 108] on link "Bills and Payments" at bounding box center [381, 108] width 86 height 21
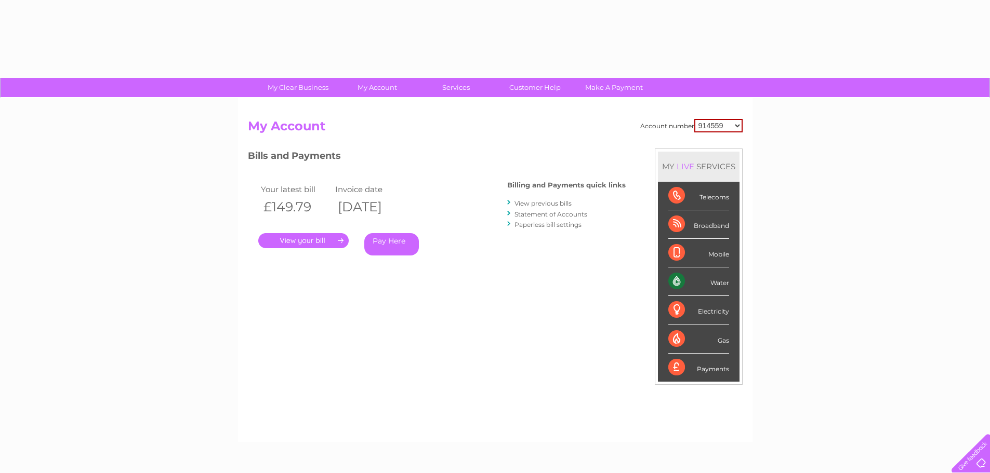
click at [736, 125] on select "914559 924731 947211 982787 986341 986348 1091810 3024494 30277847 30291192 302…" at bounding box center [718, 126] width 48 height 14
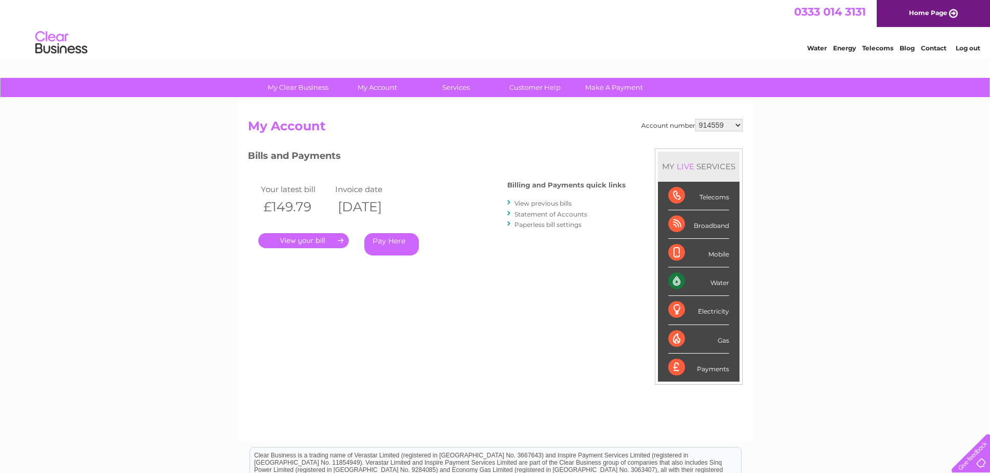
click at [736, 125] on select "914559 924731 947211 982787 986341 986348 1091810 3024494 30277847 30291192 302…" at bounding box center [718, 125] width 47 height 12
select select "30292332"
click at [695, 119] on select "914559 924731 947211 982787 986341 986348 1091810 3024494 30277847 30291192 302…" at bounding box center [718, 125] width 47 height 12
click at [720, 326] on div "Gas" at bounding box center [698, 339] width 61 height 29
click at [311, 237] on link "." at bounding box center [303, 240] width 90 height 15
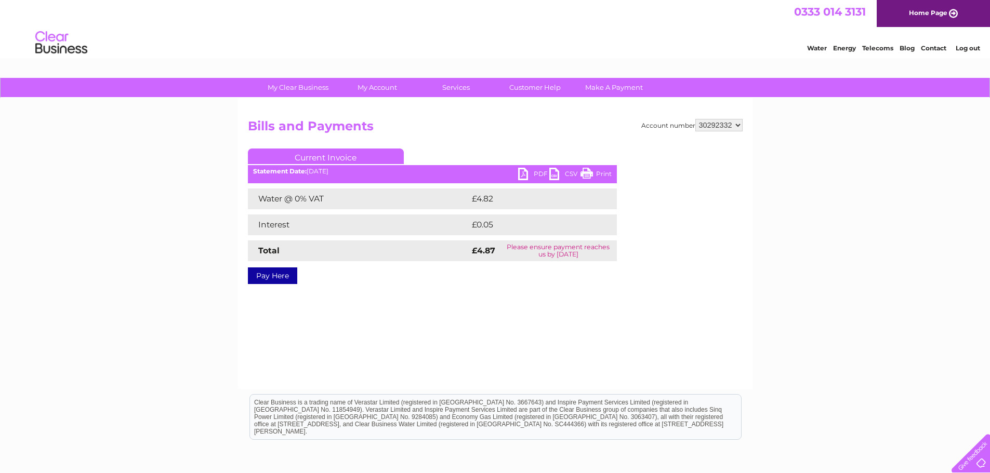
click at [528, 171] on link "PDF" at bounding box center [533, 175] width 31 height 15
click at [741, 122] on select "914559 924731 947211 982787 986341 986348 1091810 3024494 30277847 30291192 302…" at bounding box center [718, 125] width 47 height 12
select select "30292323"
click at [695, 119] on select "914559 924731 947211 982787 986341 986348 1091810 3024494 30277847 30291192 302…" at bounding box center [718, 125] width 47 height 12
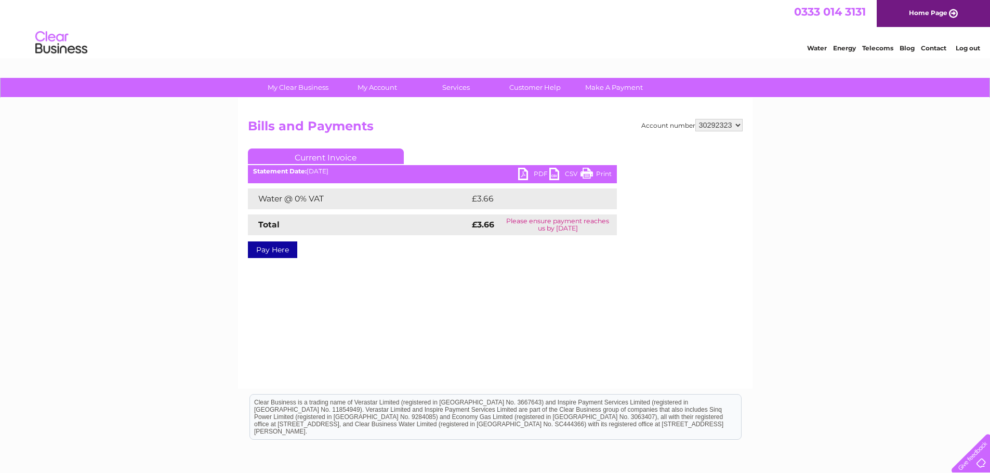
click at [528, 171] on link "PDF" at bounding box center [533, 175] width 31 height 15
click at [735, 123] on select "914559 924731 947211 982787 986341 986348 1091810 3024494 30277847 30291192 302…" at bounding box center [718, 125] width 47 height 12
select select "30308741"
click at [695, 119] on select "914559 924731 947211 982787 986341 986348 1091810 3024494 30277847 30291192 302…" at bounding box center [718, 125] width 47 height 12
click at [528, 170] on link "PDF" at bounding box center [533, 175] width 31 height 15
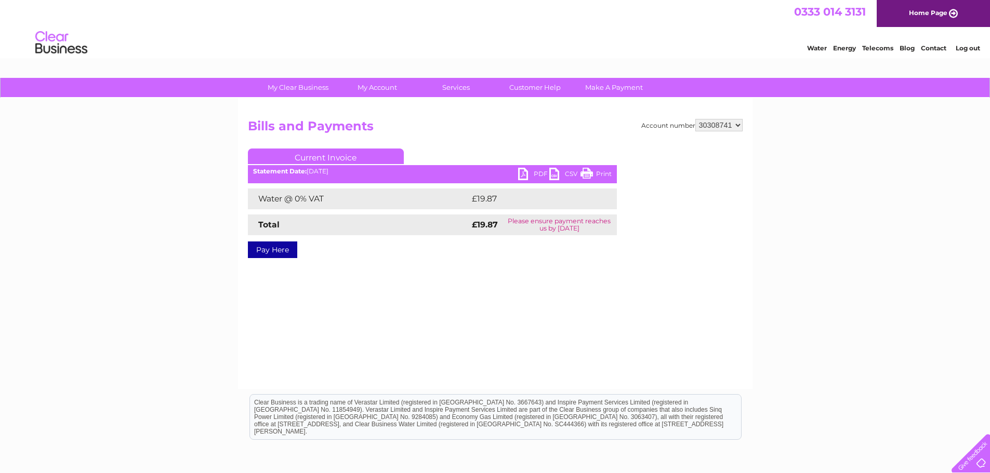
click at [738, 124] on select "914559 924731 947211 982787 986341 986348 1091810 3024494 30277847 30291192 302…" at bounding box center [718, 125] width 47 height 12
select select "30310125"
click at [695, 119] on select "914559 924731 947211 982787 986341 986348 1091810 3024494 30277847 30291192 302…" at bounding box center [718, 125] width 47 height 12
click at [527, 169] on link "PDF" at bounding box center [533, 175] width 31 height 15
click at [529, 176] on link "PDF" at bounding box center [533, 175] width 31 height 15
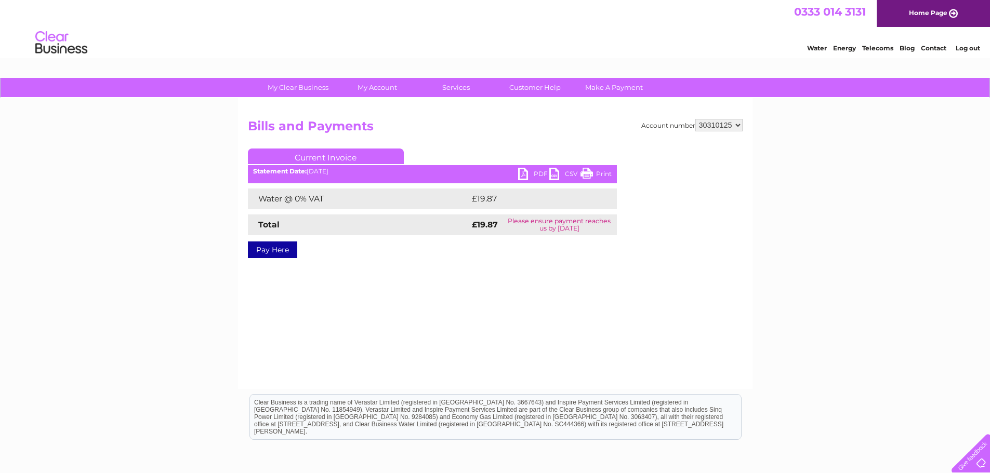
click at [697, 10] on div "0333 014 3131 Home Page" at bounding box center [495, 13] width 990 height 27
click at [544, 175] on link "PDF" at bounding box center [533, 175] width 31 height 15
click at [724, 23] on div "0333 014 3131 Home Page" at bounding box center [495, 13] width 990 height 27
click at [737, 125] on select "914559 924731 947211 982787 986341 986348 1091810 3024494 30277847 30291192 302…" at bounding box center [718, 125] width 47 height 12
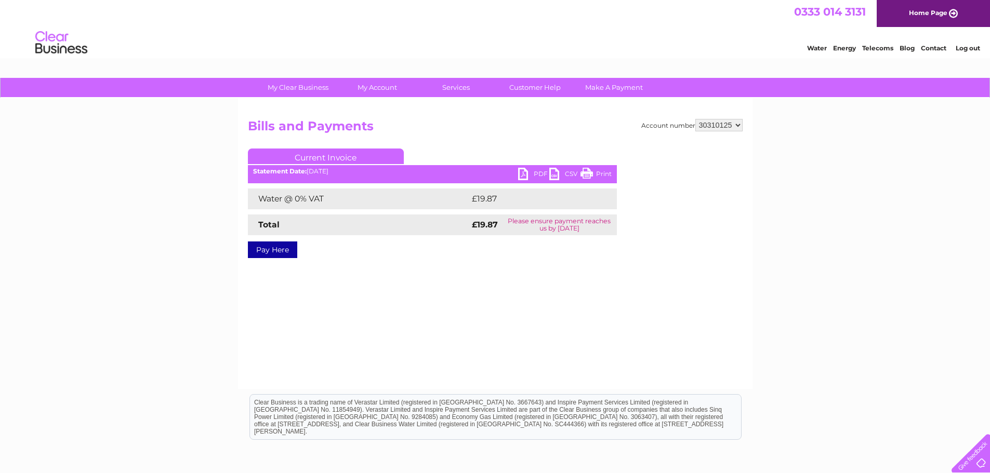
click at [737, 125] on select "914559 924731 947211 982787 986341 986348 1091810 3024494 30277847 30291192 302…" at bounding box center [718, 125] width 47 height 12
click at [695, 119] on select "914559 924731 947211 982787 986341 986348 1091810 3024494 30277847 30291192 302…" at bounding box center [718, 125] width 47 height 12
click at [528, 171] on link "PDF" at bounding box center [533, 175] width 31 height 15
click at [455, 42] on div "Water Energy Telecoms Blog Contact Log out" at bounding box center [495, 44] width 990 height 34
click at [953, 17] on link "Home Page" at bounding box center [932, 13] width 113 height 27
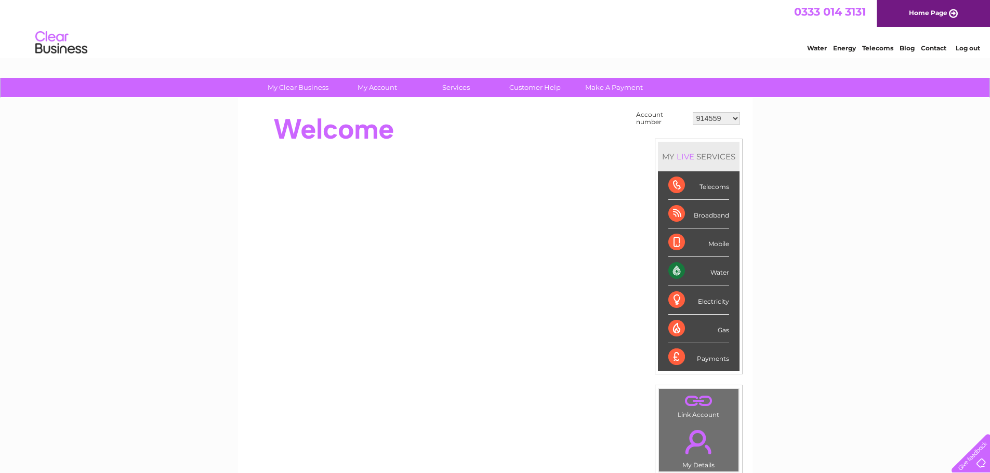
click at [734, 118] on select "914559 924731 947211 982787 986341 986348 1091810 3024494 30277847 30291192 302…" at bounding box center [716, 118] width 47 height 12
select select "30310125"
click at [693, 112] on select "914559 924731 947211 982787 986341 986348 1091810 3024494 30277847 30291192 302…" at bounding box center [716, 118] width 47 height 12
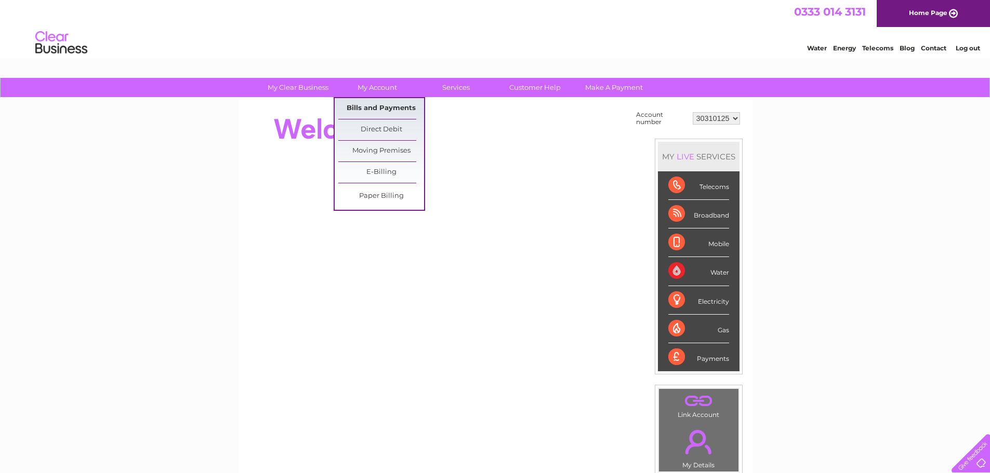
click at [368, 103] on link "Bills and Payments" at bounding box center [381, 108] width 86 height 21
click at [368, 105] on link "Bills and Payments" at bounding box center [381, 108] width 86 height 21
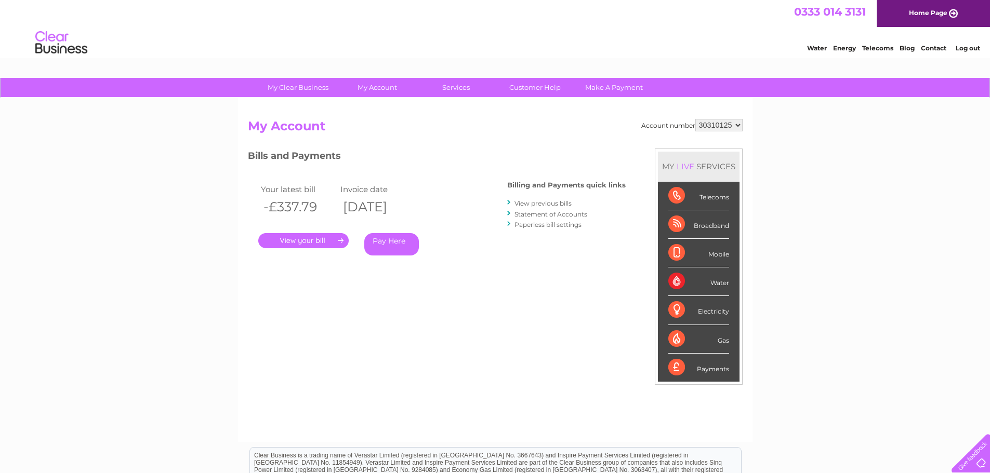
click at [312, 240] on link "." at bounding box center [303, 240] width 90 height 15
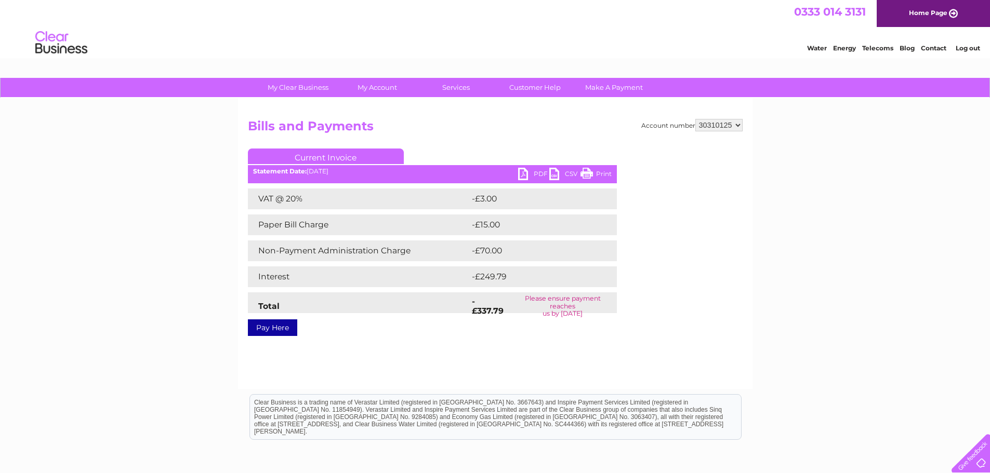
click at [527, 172] on link "PDF" at bounding box center [533, 175] width 31 height 15
click at [737, 123] on select "914559 924731 947211 982787 986341 986348 1091810 3024494 30277847 30291192 302…" at bounding box center [718, 125] width 47 height 12
select select "914559"
click at [695, 119] on select "914559 924731 947211 982787 986341 986348 1091810 3024494 30277847 30291192 302…" at bounding box center [718, 125] width 47 height 12
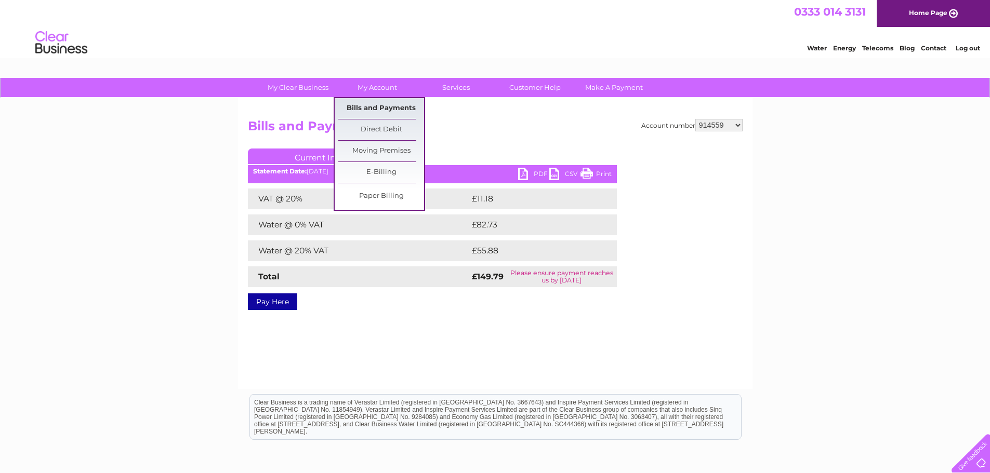
click at [366, 106] on link "Bills and Payments" at bounding box center [381, 108] width 86 height 21
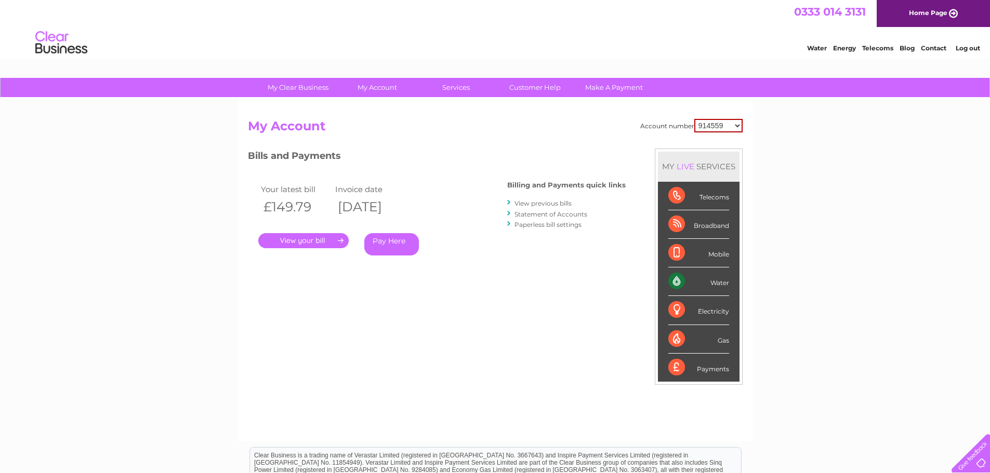
click at [739, 125] on select "914559 924731 947211 982787 986341 986348 1091810 3024494 30277847 30291192 302…" at bounding box center [718, 126] width 48 height 14
click at [694, 119] on select "914559 924731 947211 982787 986341 986348 1091810 3024494 30277847 30291192 302…" at bounding box center [718, 126] width 48 height 14
click at [316, 239] on link "." at bounding box center [303, 240] width 90 height 15
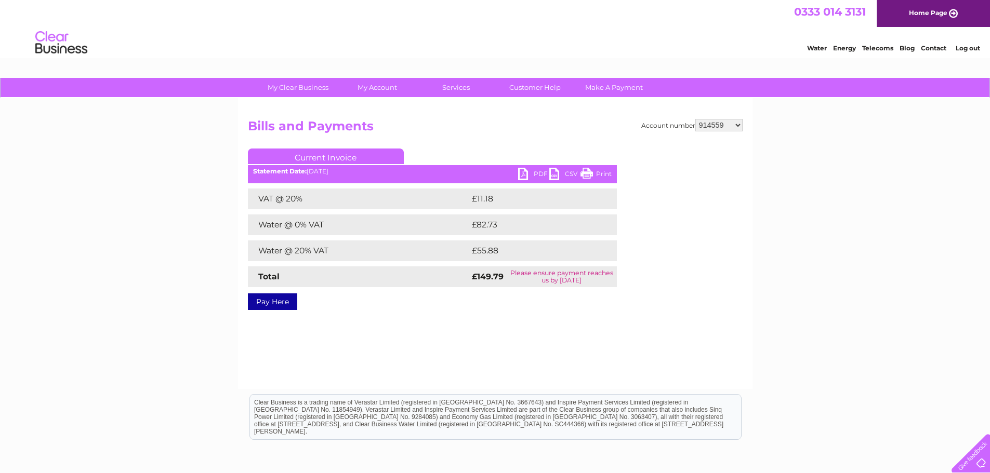
click at [527, 172] on link "PDF" at bounding box center [533, 175] width 31 height 15
click at [970, 47] on link "Log out" at bounding box center [967, 48] width 24 height 8
